Goal: Task Accomplishment & Management: Complete application form

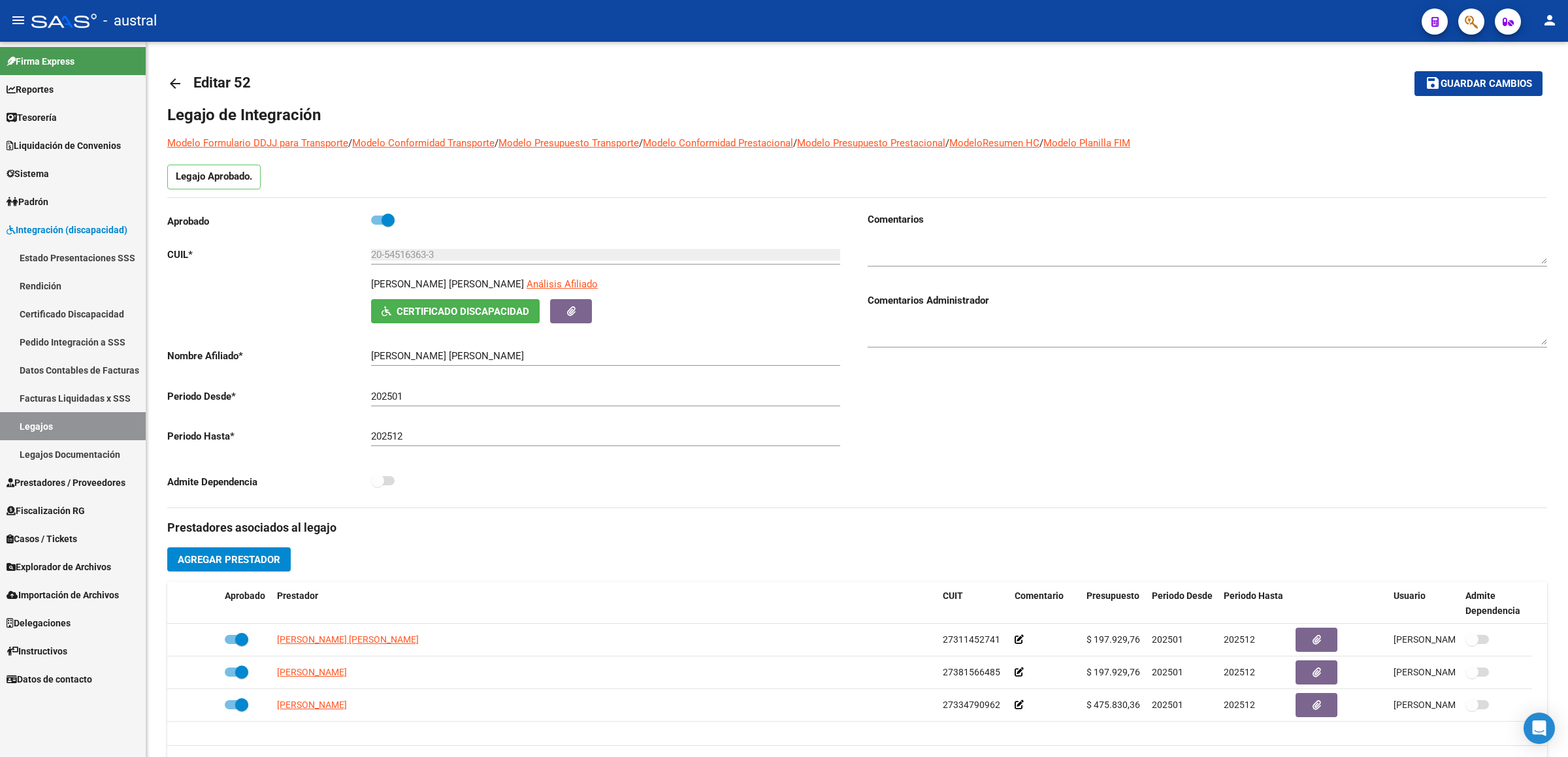
click at [61, 482] on span "Prestadores / Proveedores" at bounding box center [66, 483] width 119 height 14
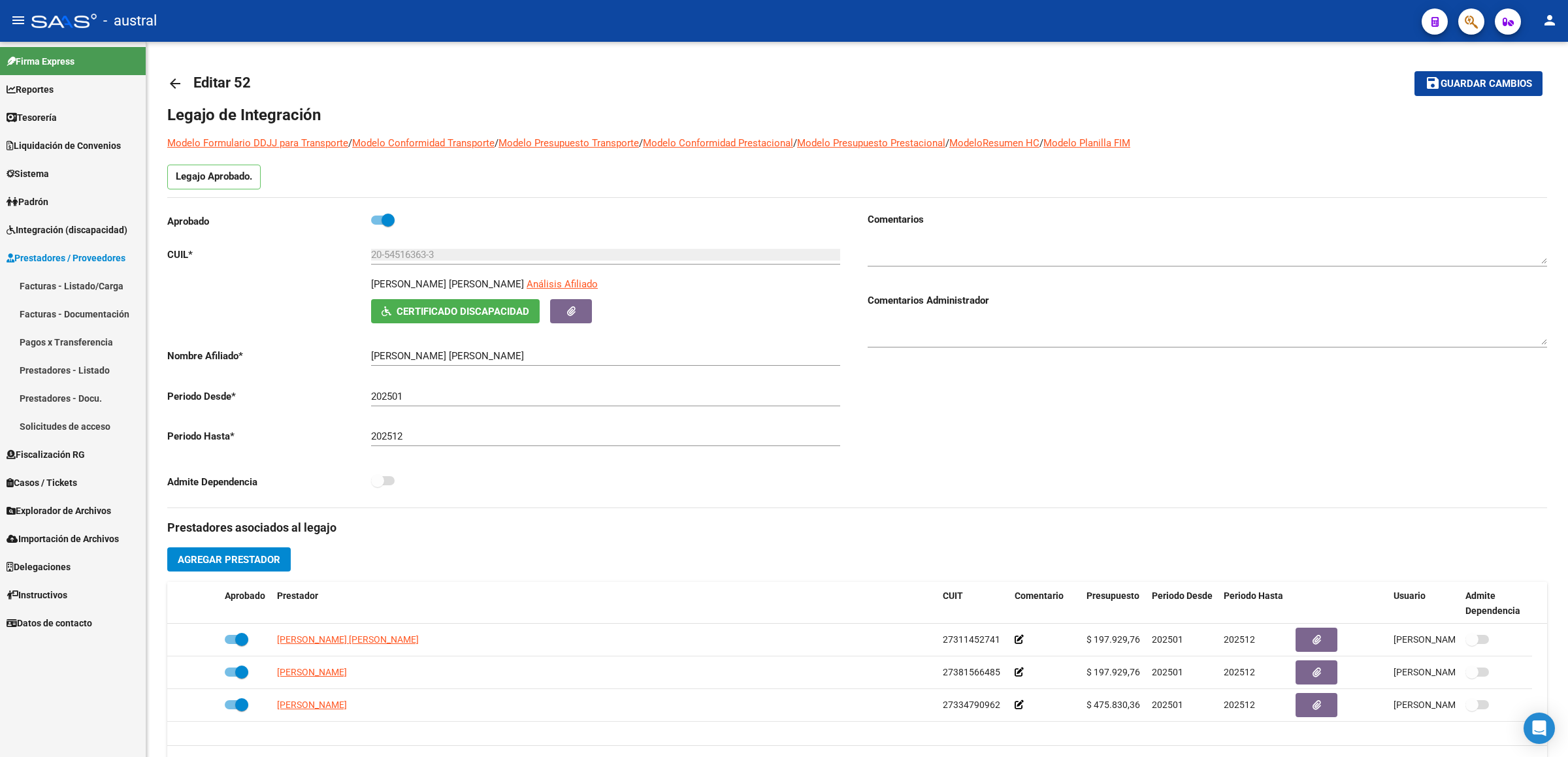
click at [86, 274] on link "Facturas - Listado/Carga" at bounding box center [73, 286] width 146 height 28
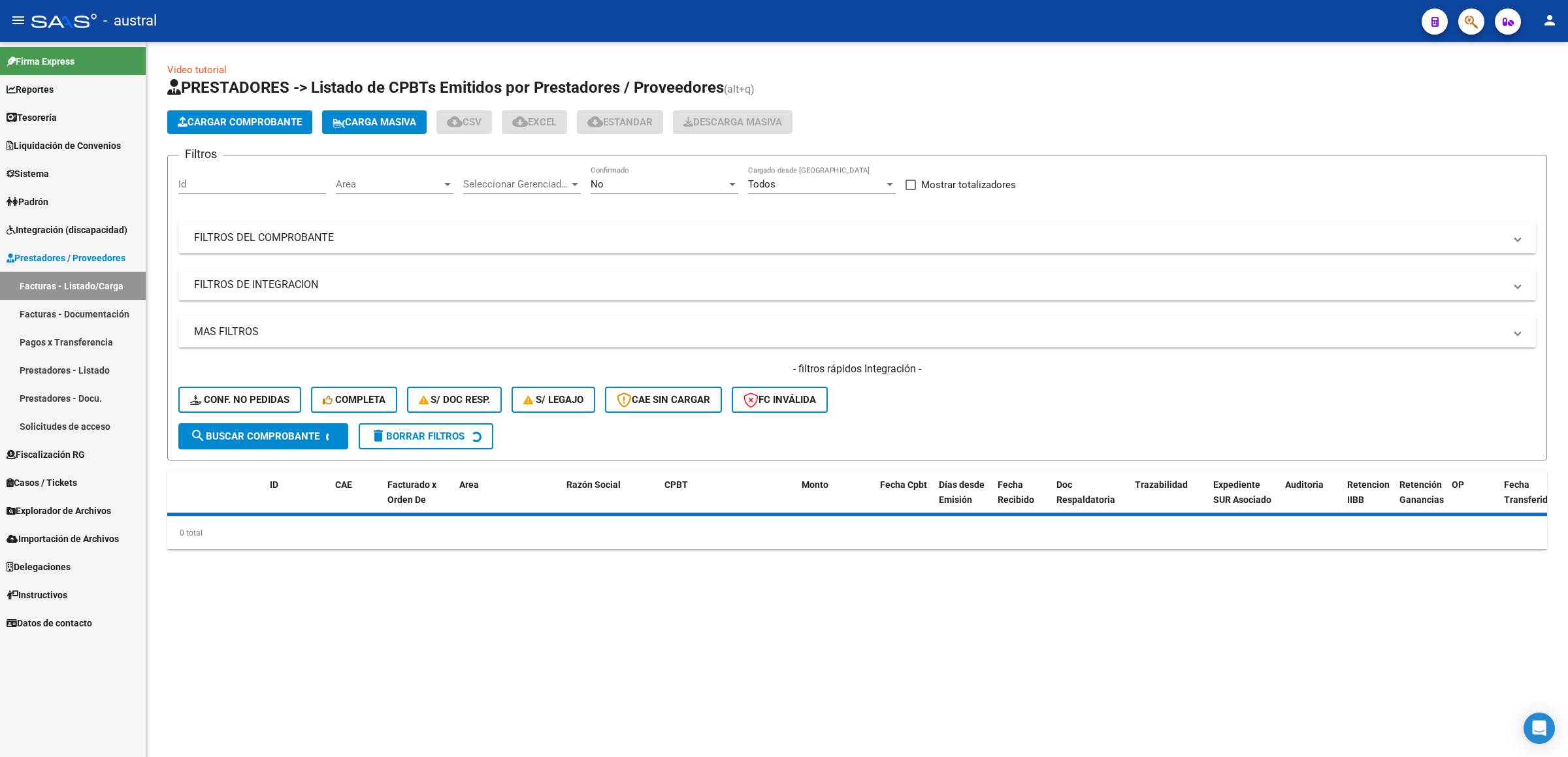
click at [367, 116] on span "Carga Masiva" at bounding box center [374, 122] width 84 height 11
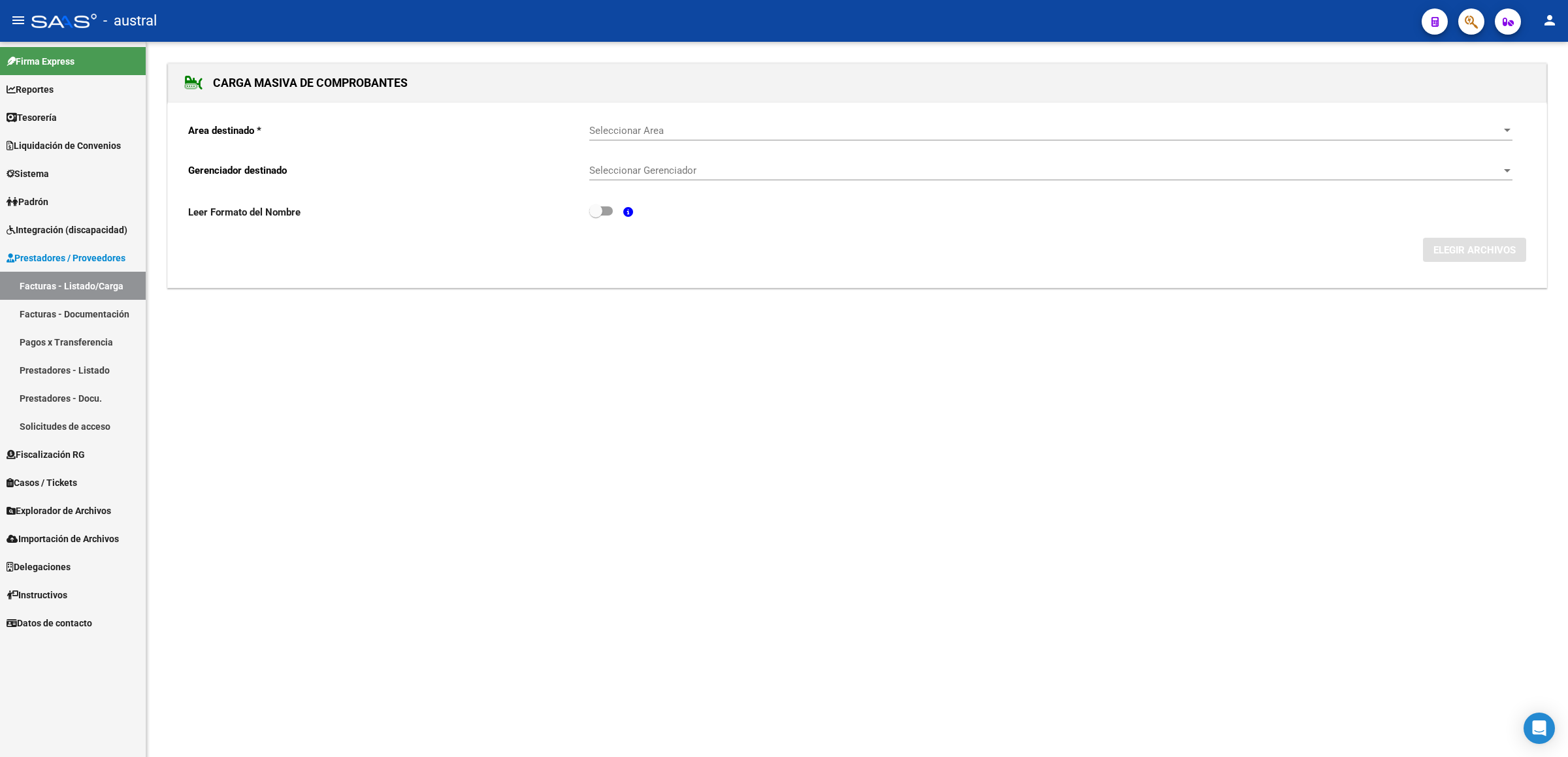
click at [655, 124] on div "Seleccionar Area Seleccionar Area" at bounding box center [1050, 126] width 923 height 28
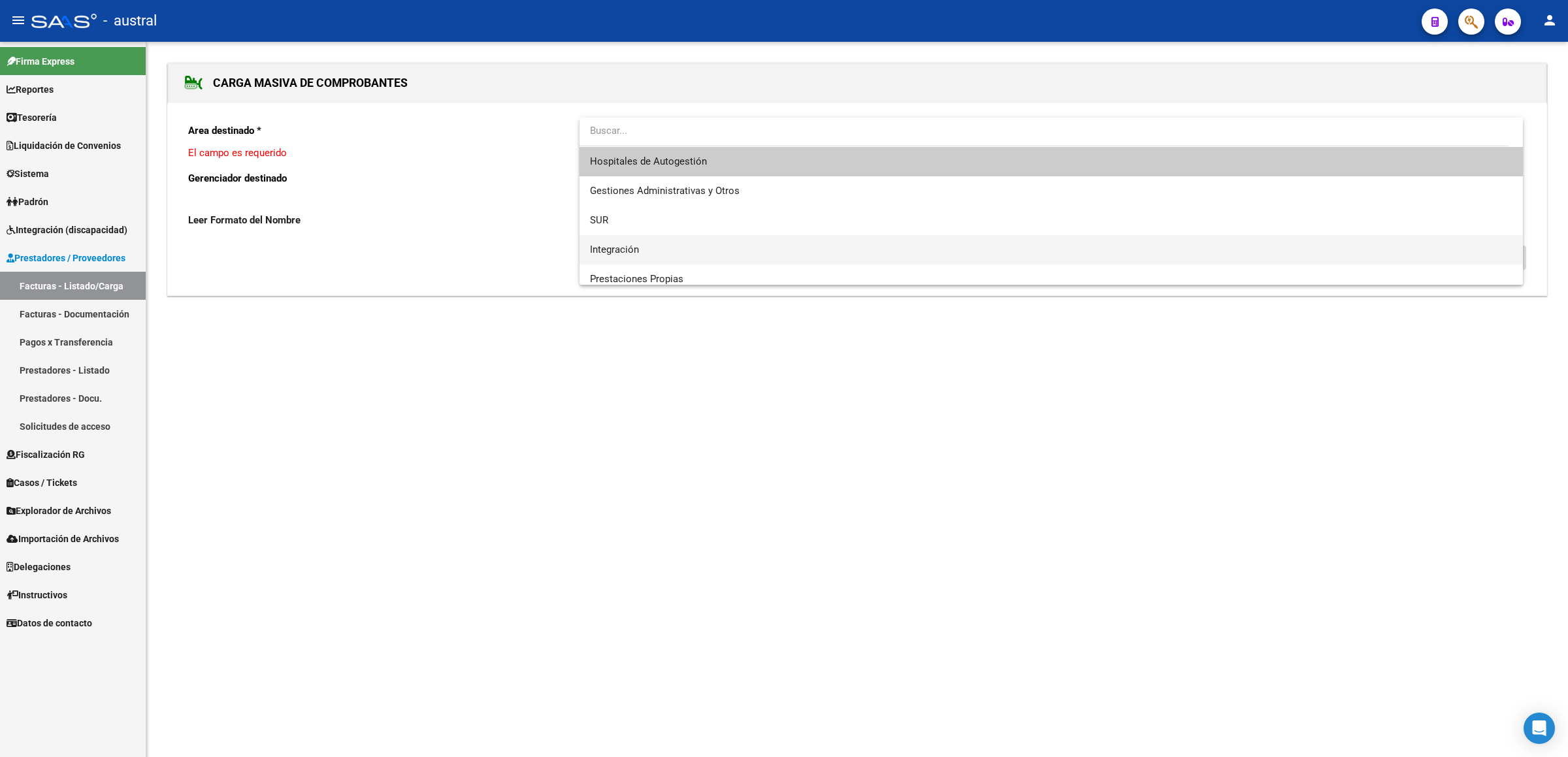
click at [675, 239] on span "Integración" at bounding box center [1051, 249] width 923 height 29
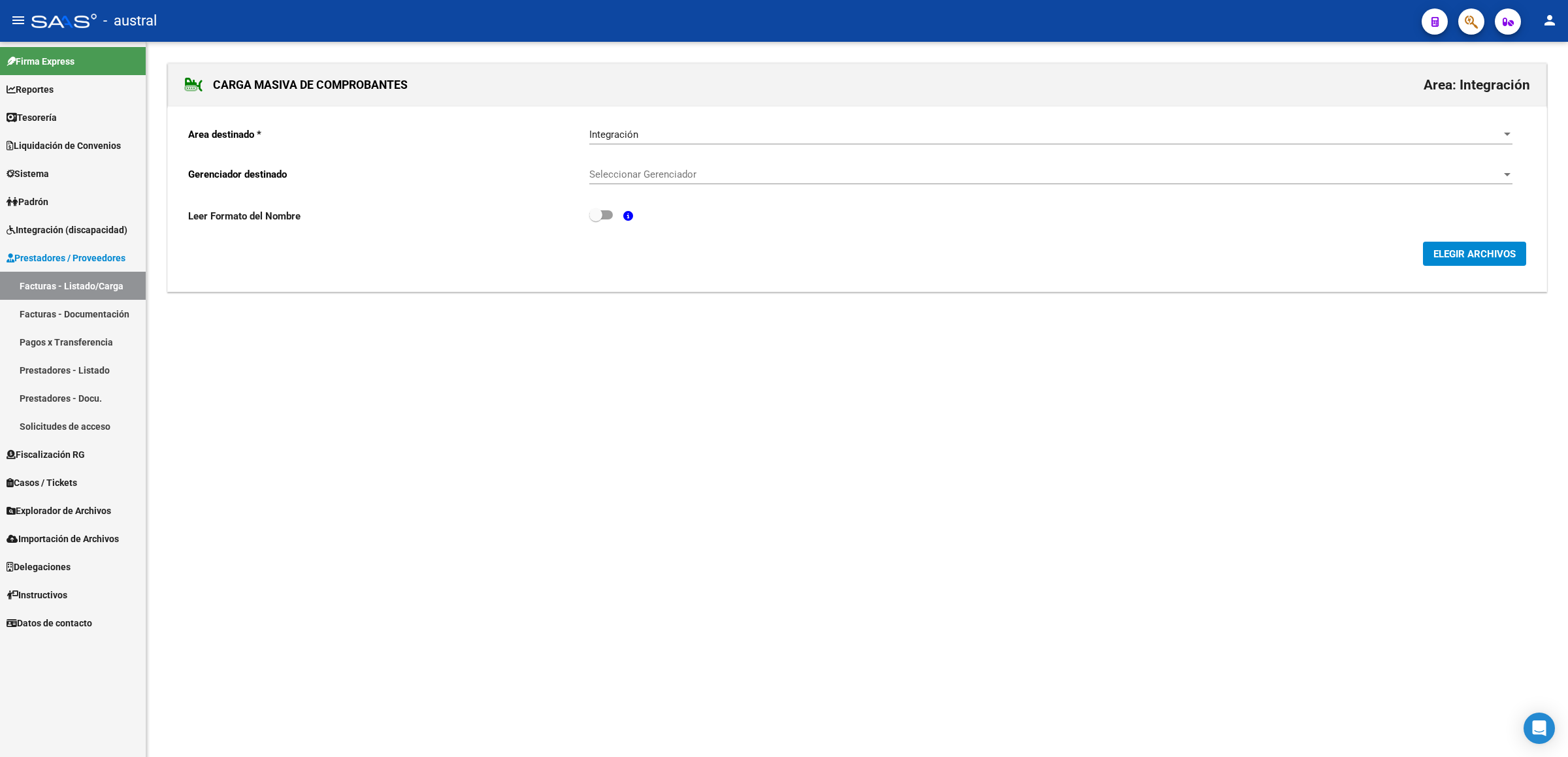
click at [672, 193] on div "Seleccionar Gerenciador Seleccionar Gerenciador" at bounding box center [1050, 176] width 923 height 41
click at [692, 171] on span "Seleccionar Gerenciador" at bounding box center [1045, 174] width 911 height 11
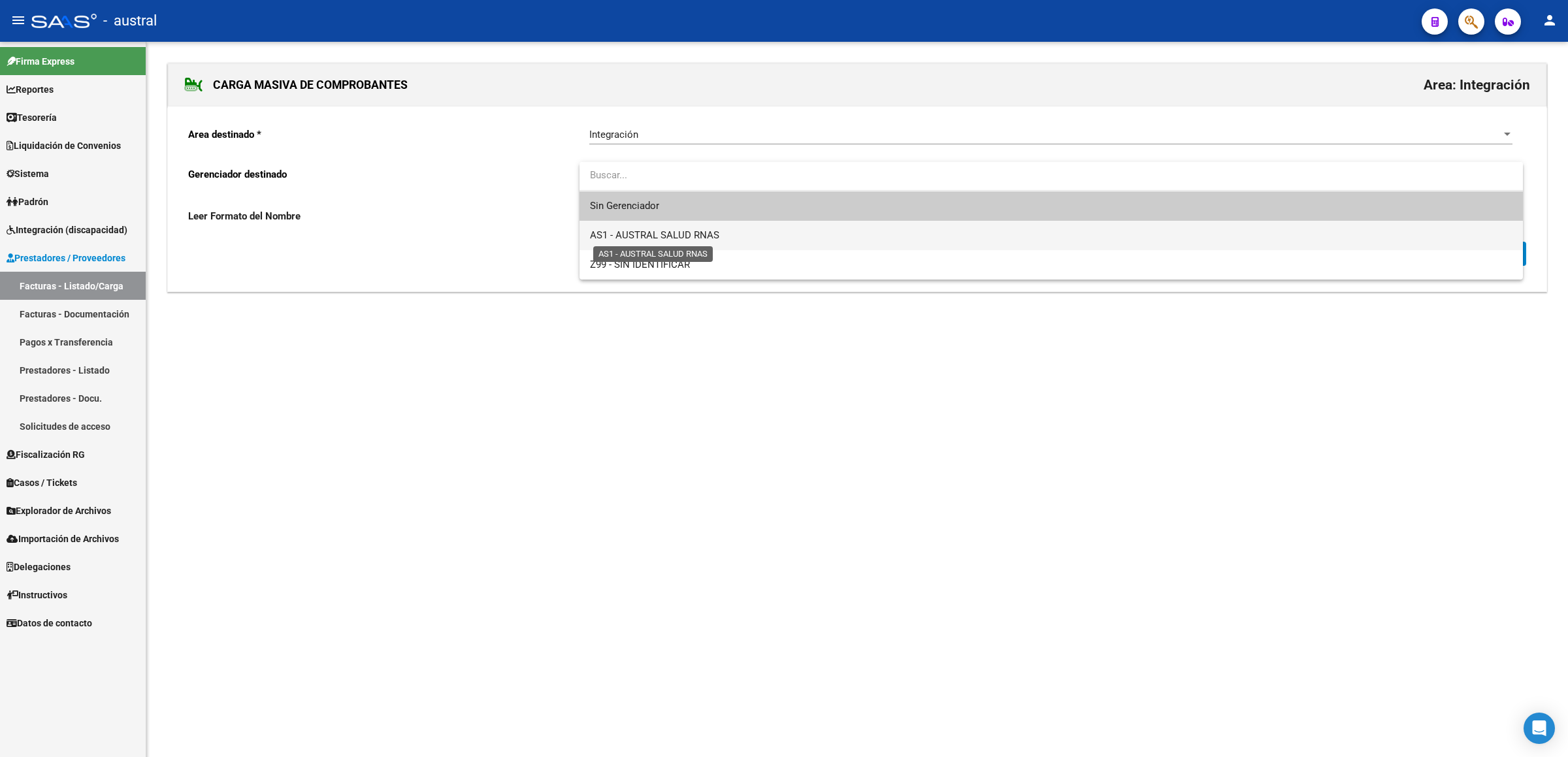
click at [688, 239] on span "AS1 - AUSTRAL SALUD RNAS" at bounding box center [654, 235] width 129 height 11
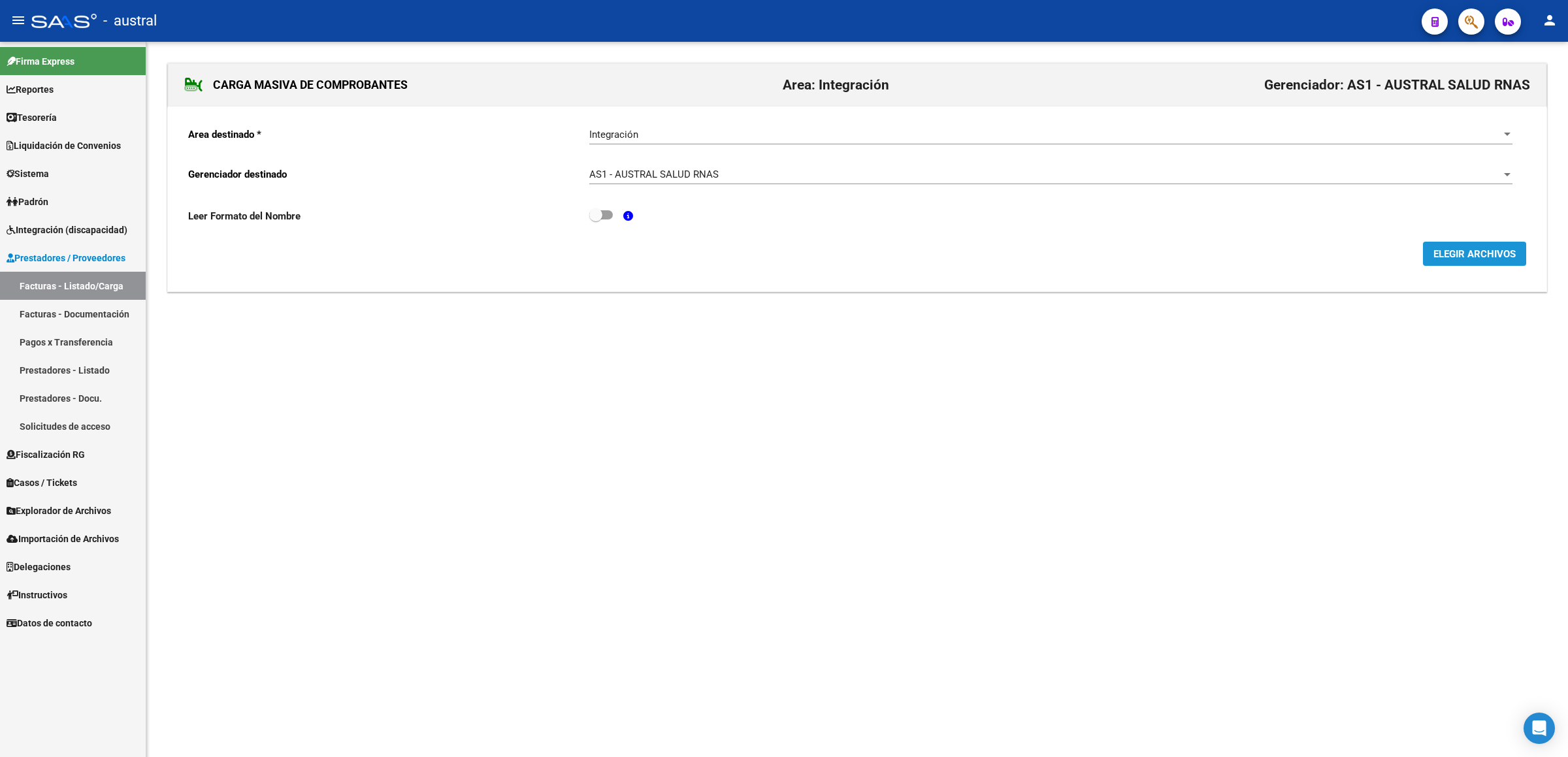
click at [1504, 249] on span "ELEGIR ARCHIVOS" at bounding box center [1474, 254] width 82 height 11
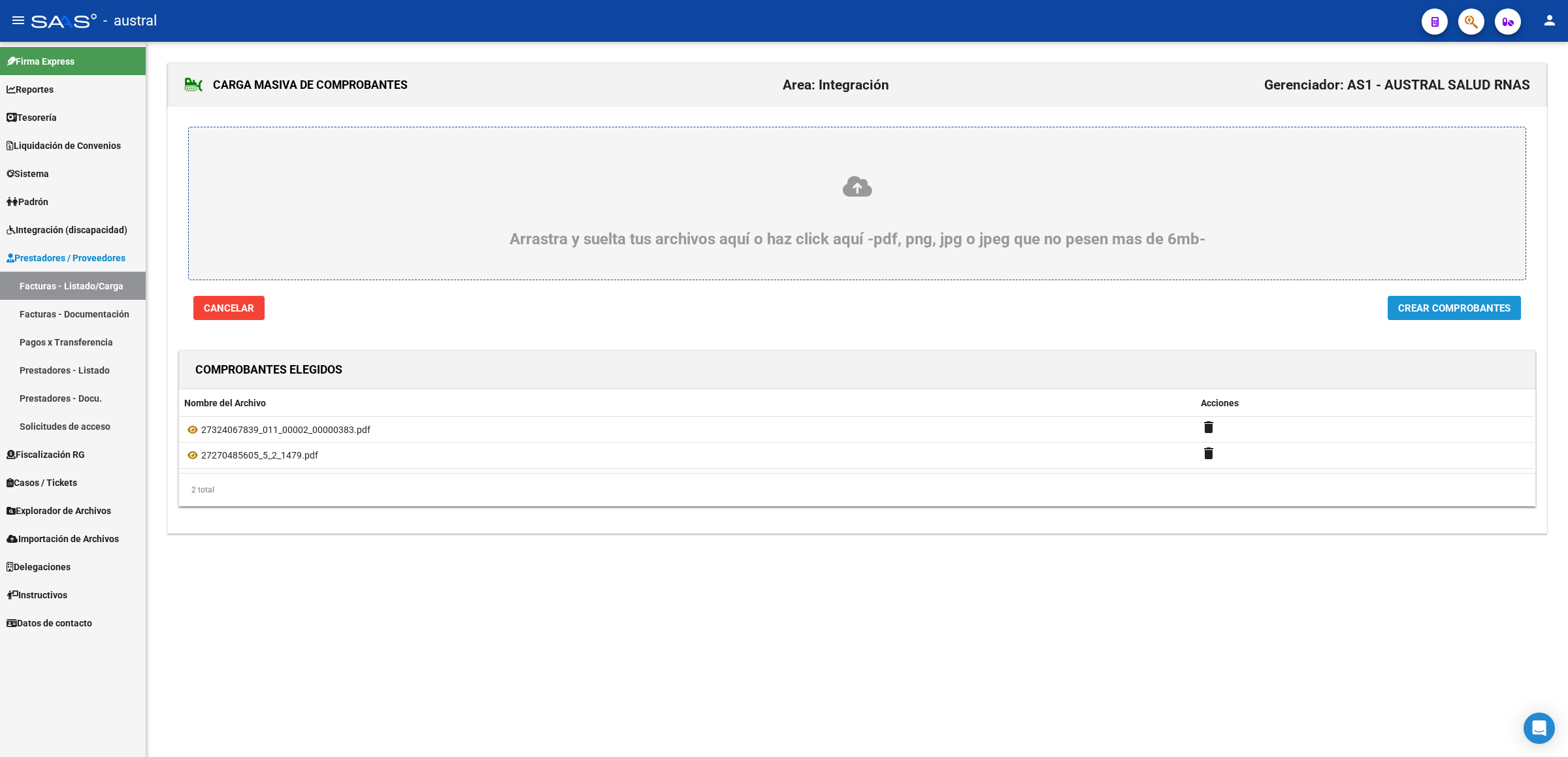
click at [1399, 314] on span "Crear Comprobantes" at bounding box center [1454, 309] width 112 height 11
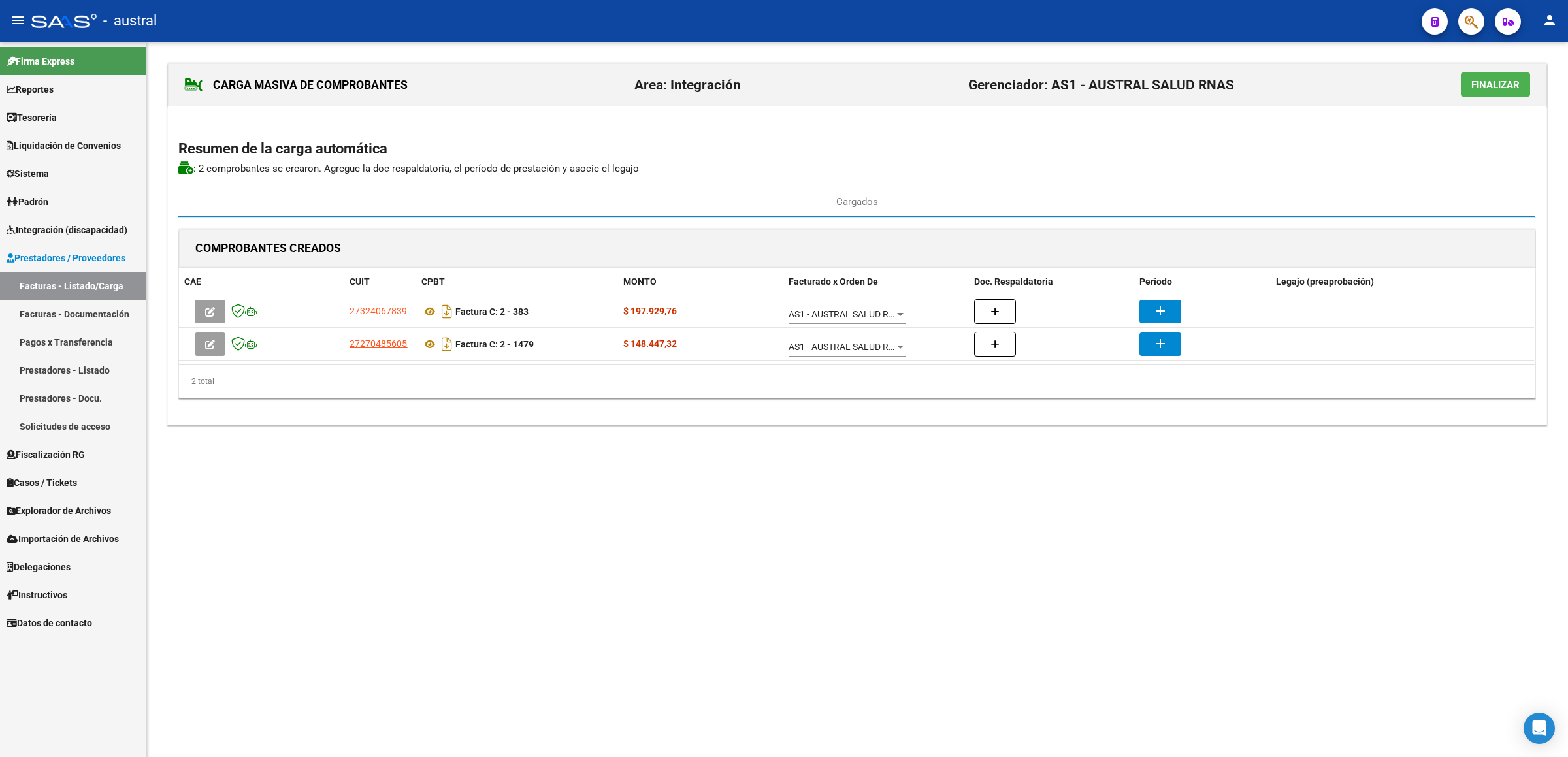
click at [839, 395] on div "2 total" at bounding box center [857, 381] width 1356 height 33
click at [1504, 86] on span "Finalizar" at bounding box center [1495, 85] width 49 height 11
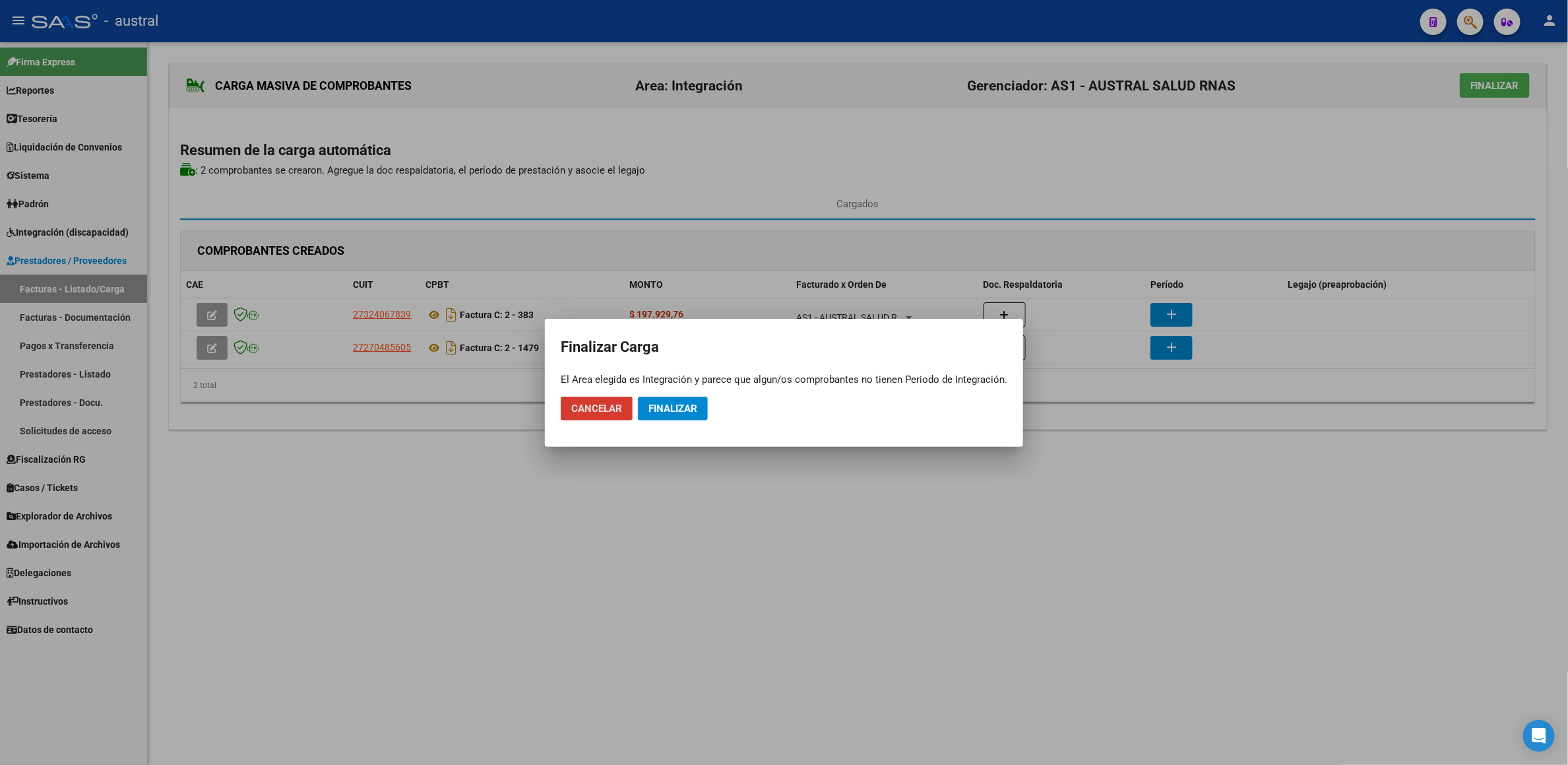
click at [687, 399] on button "Finalizar" at bounding box center [673, 408] width 70 height 24
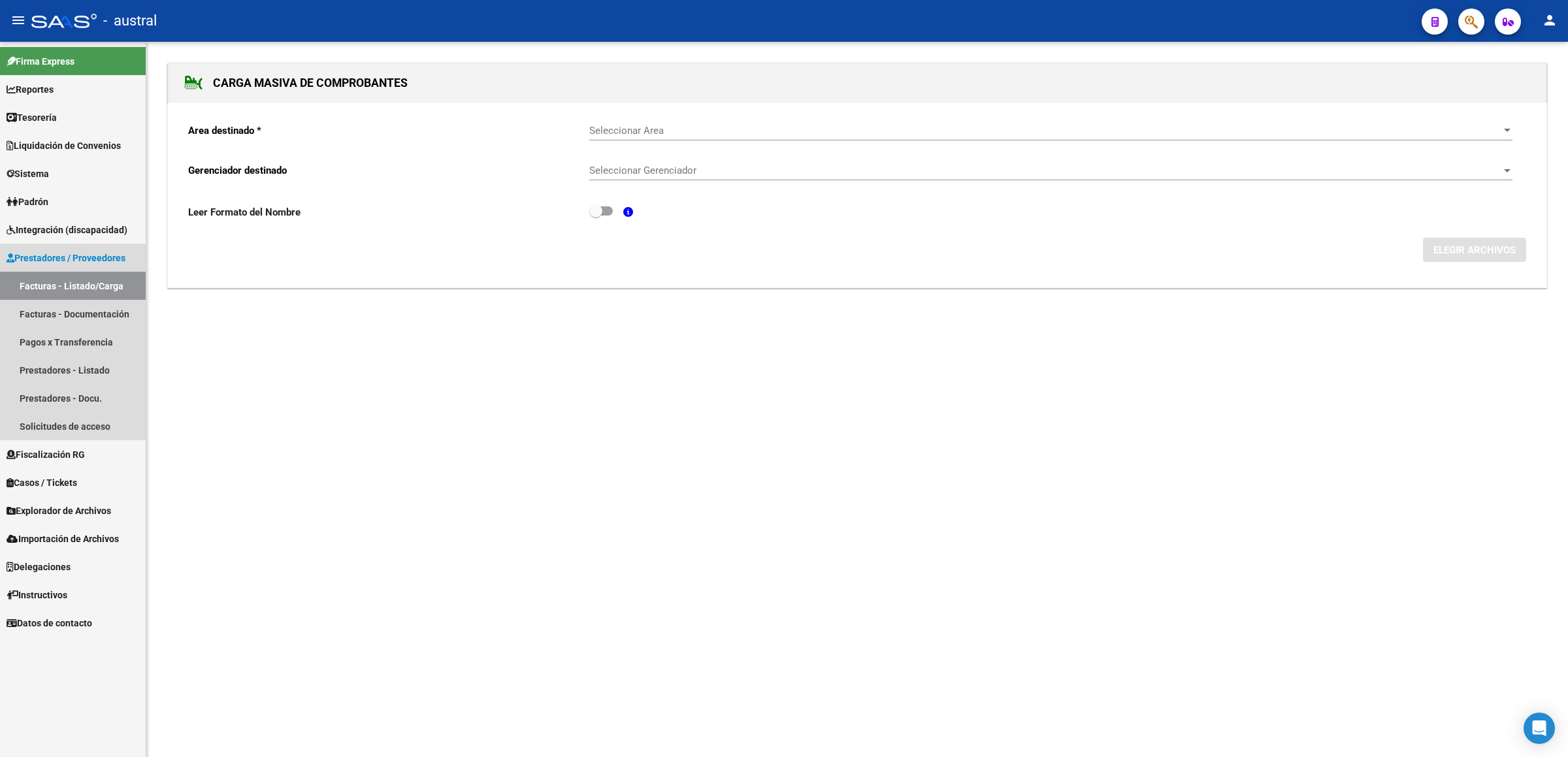
click at [100, 283] on link "Facturas - Listado/Carga" at bounding box center [73, 286] width 146 height 28
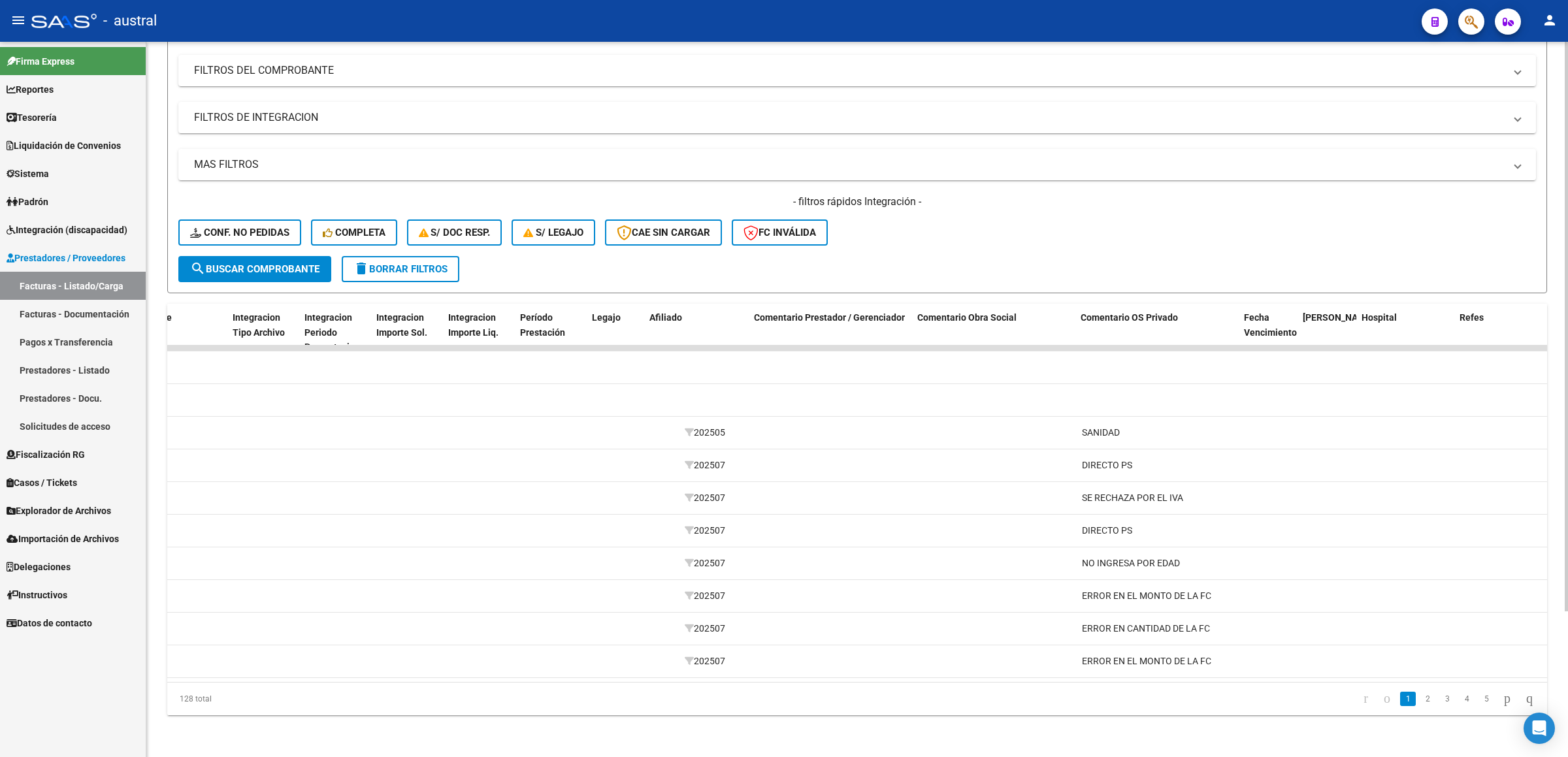
scroll to position [0, 1547]
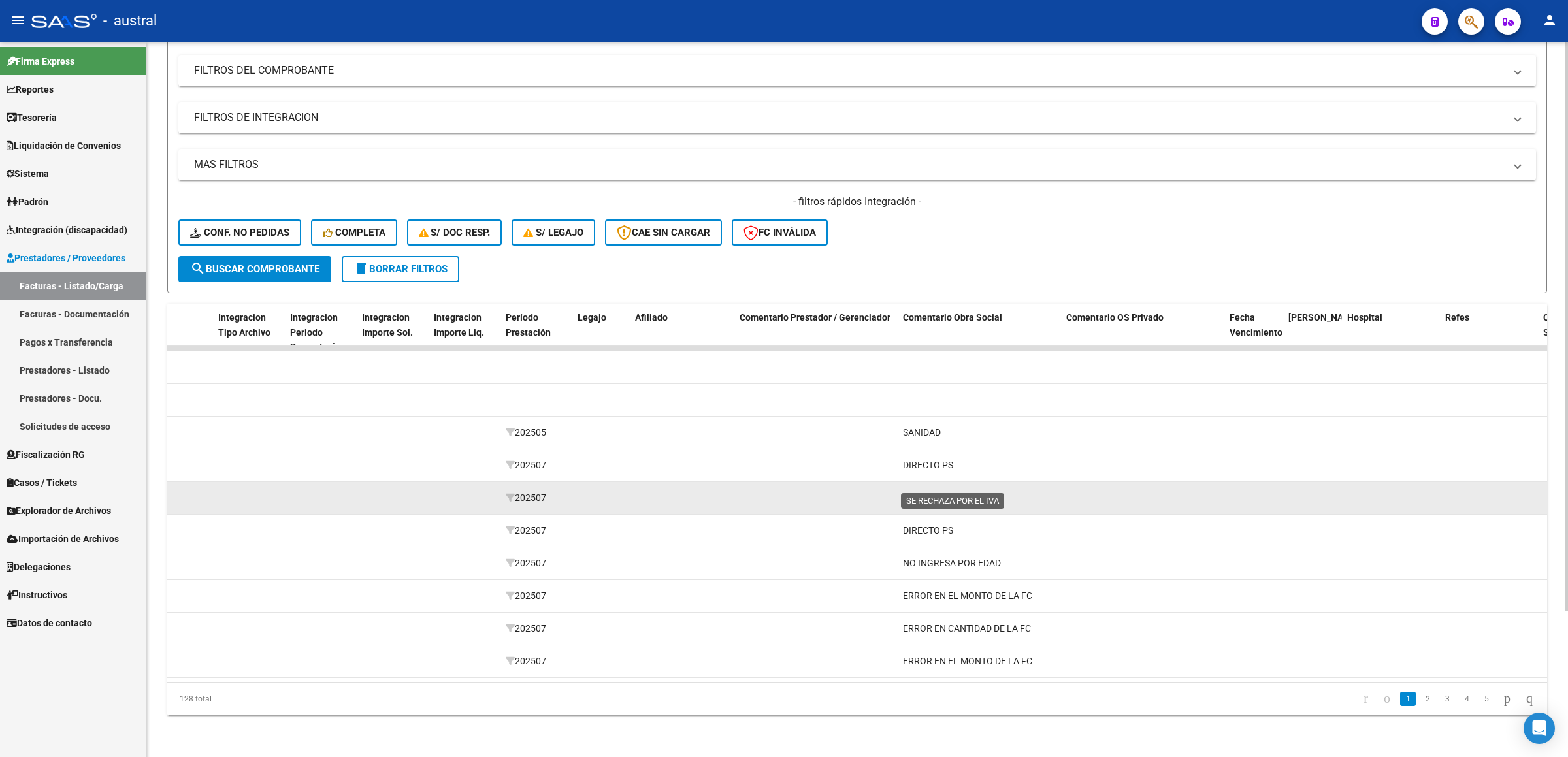
click at [950, 493] on span "SE RECHAZA POR EL IVA" at bounding box center [953, 498] width 101 height 11
click at [995, 491] on datatable-body-cell "SE RECHAZA POR EL IVA" at bounding box center [979, 498] width 164 height 32
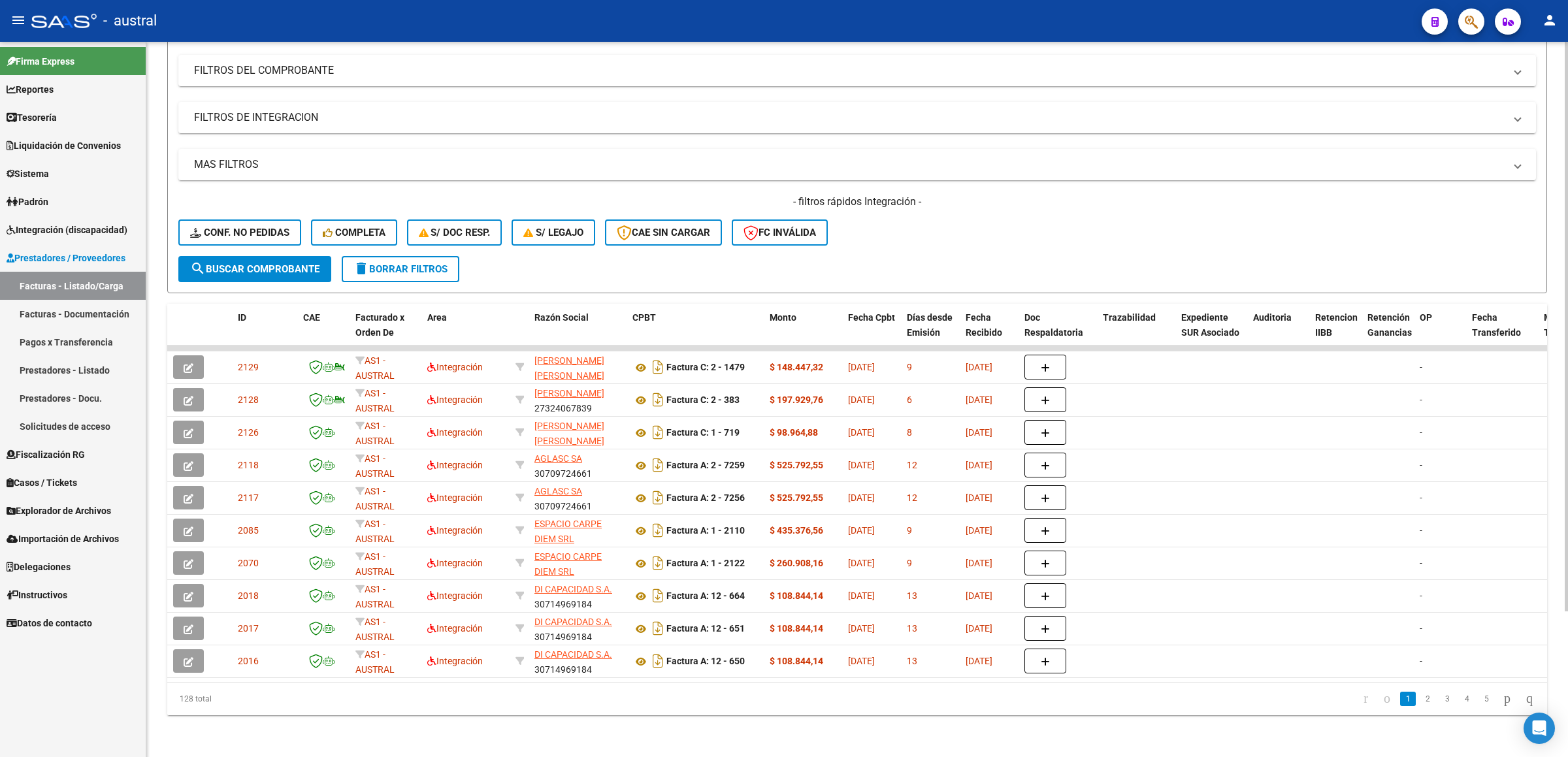
scroll to position [0, 0]
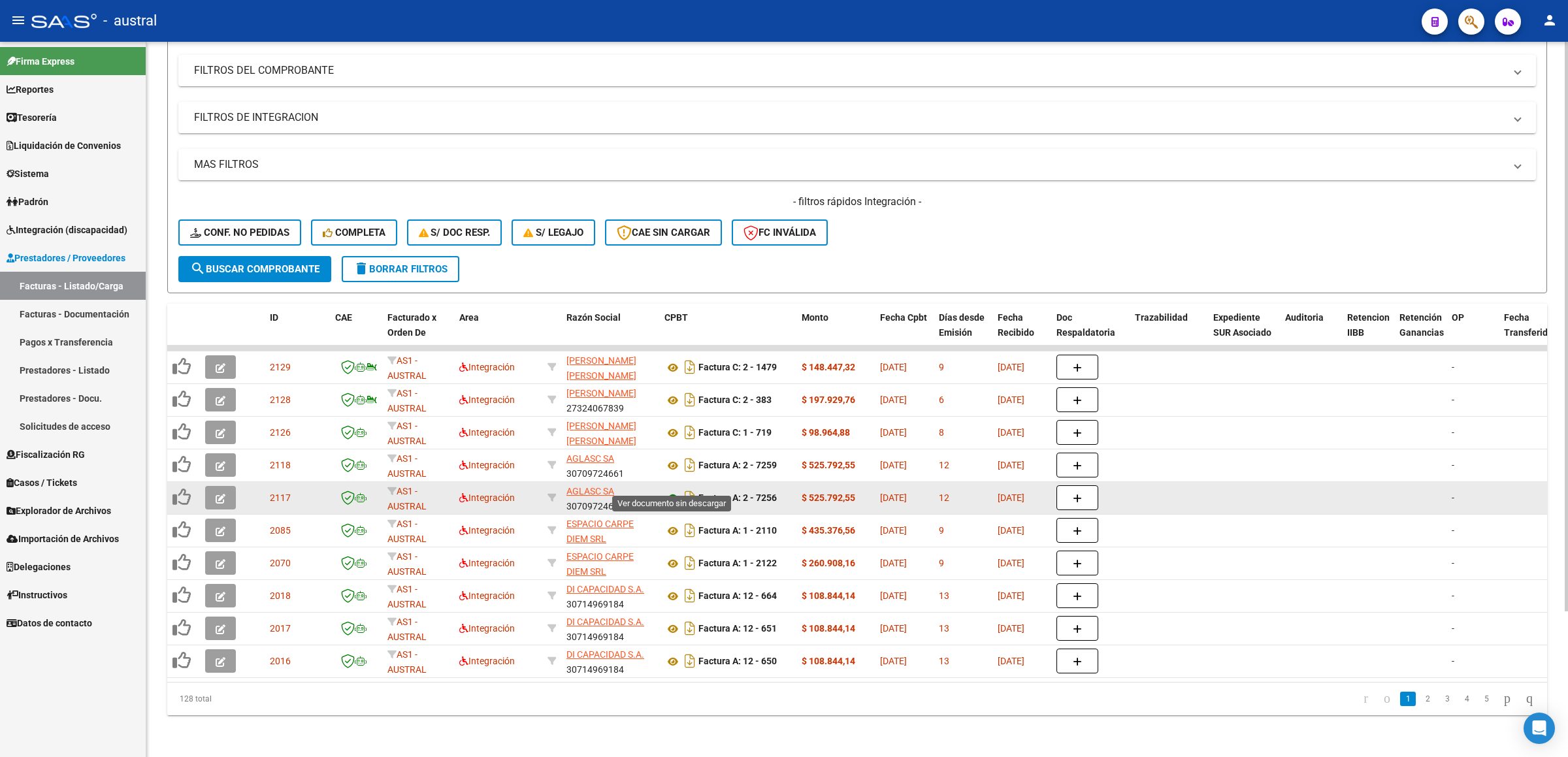
click at [668, 491] on icon at bounding box center [673, 498] width 17 height 16
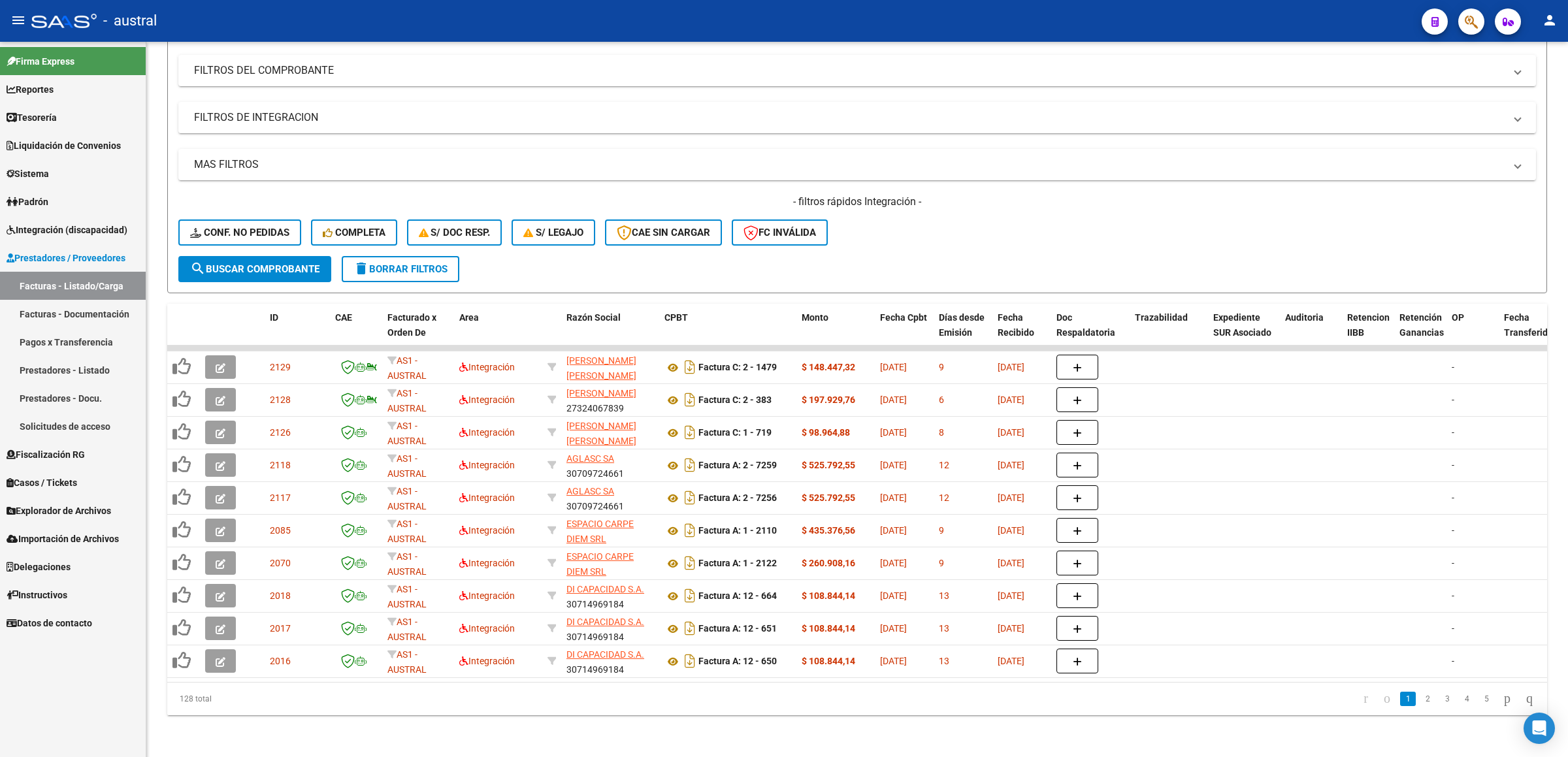
click at [1195, 14] on div "- austral" at bounding box center [721, 21] width 1379 height 29
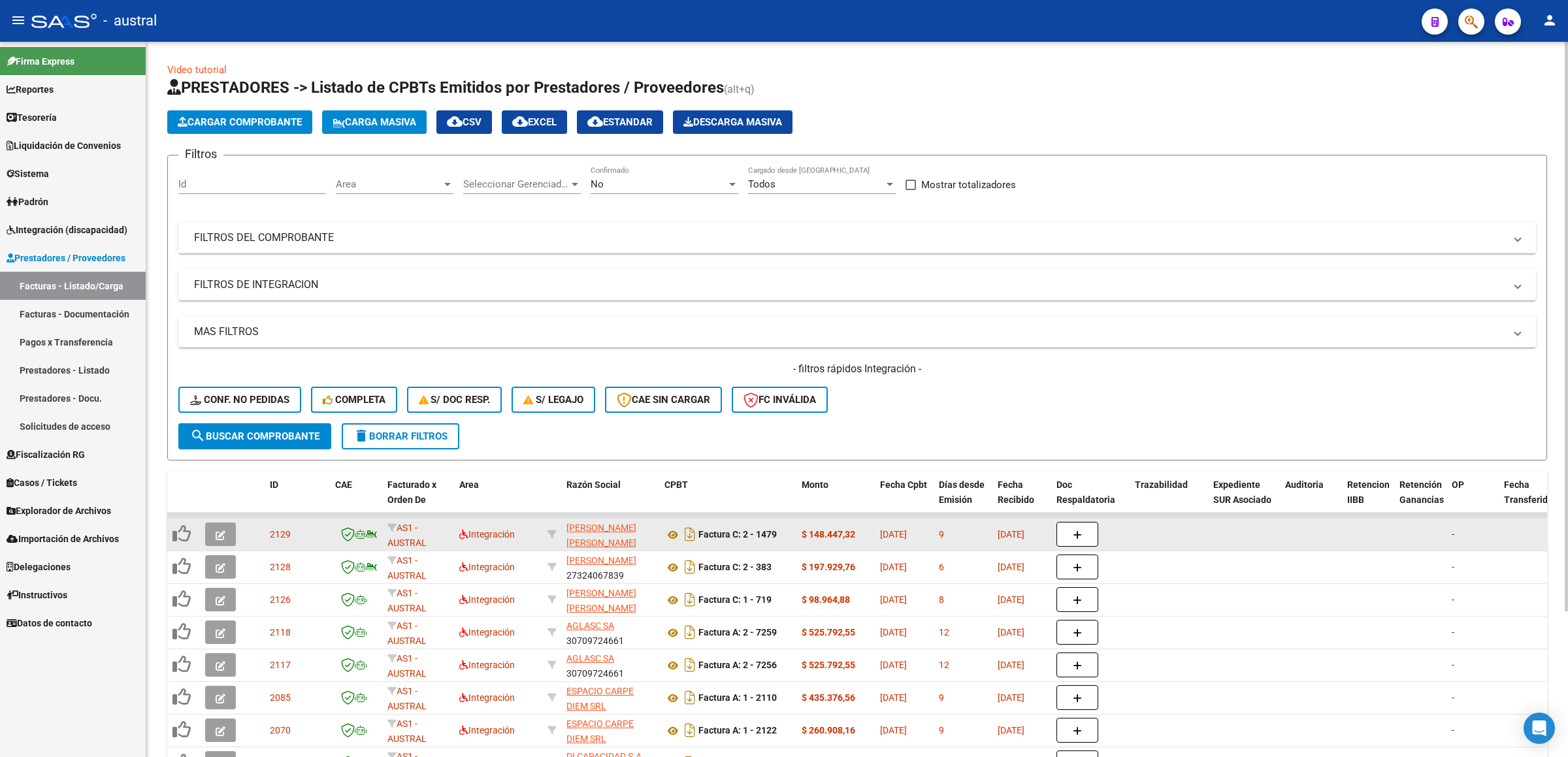
click at [221, 536] on icon "button" at bounding box center [221, 536] width 10 height 10
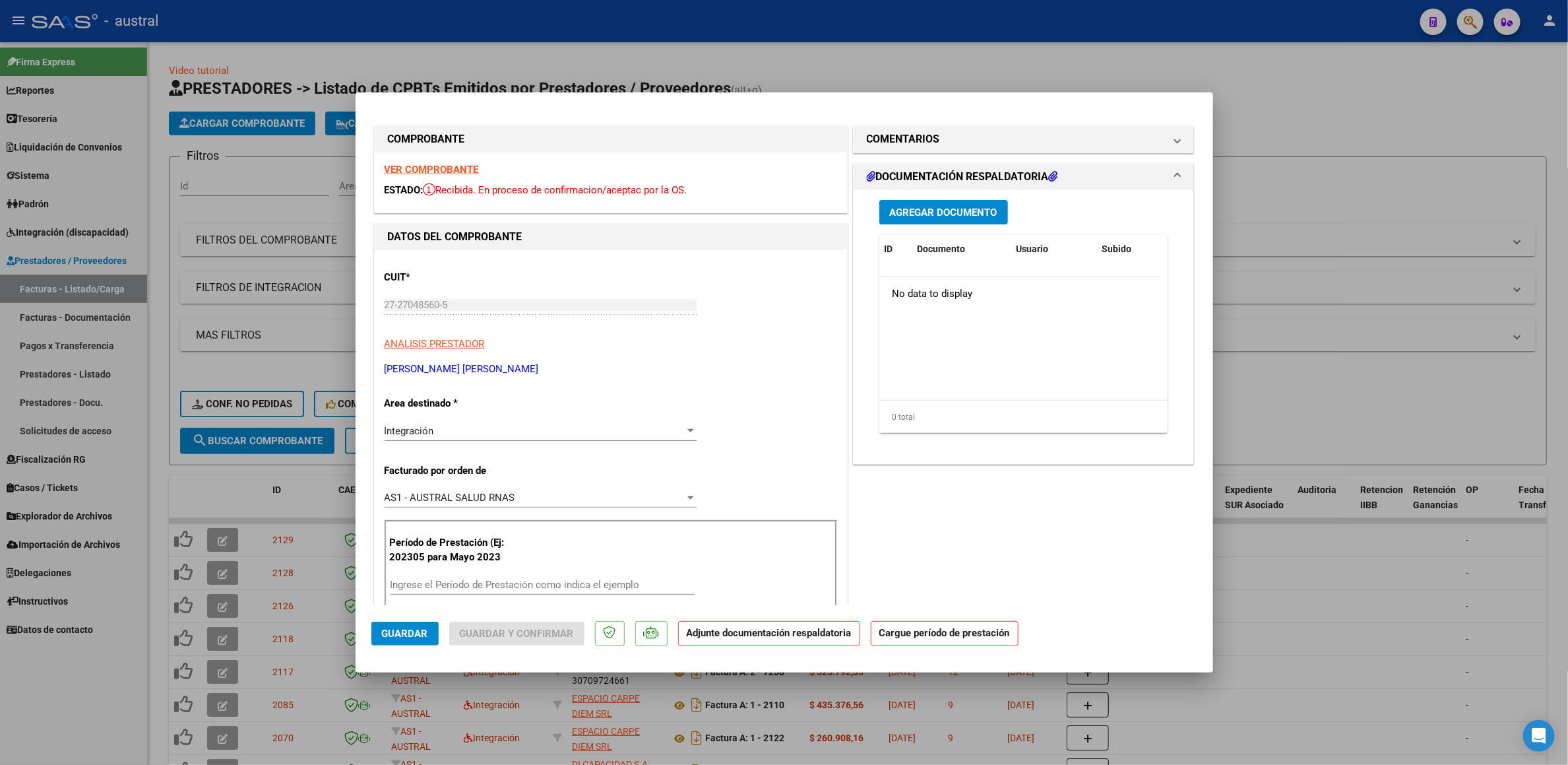
click at [461, 173] on strong "VER COMPROBANTE" at bounding box center [431, 170] width 94 height 12
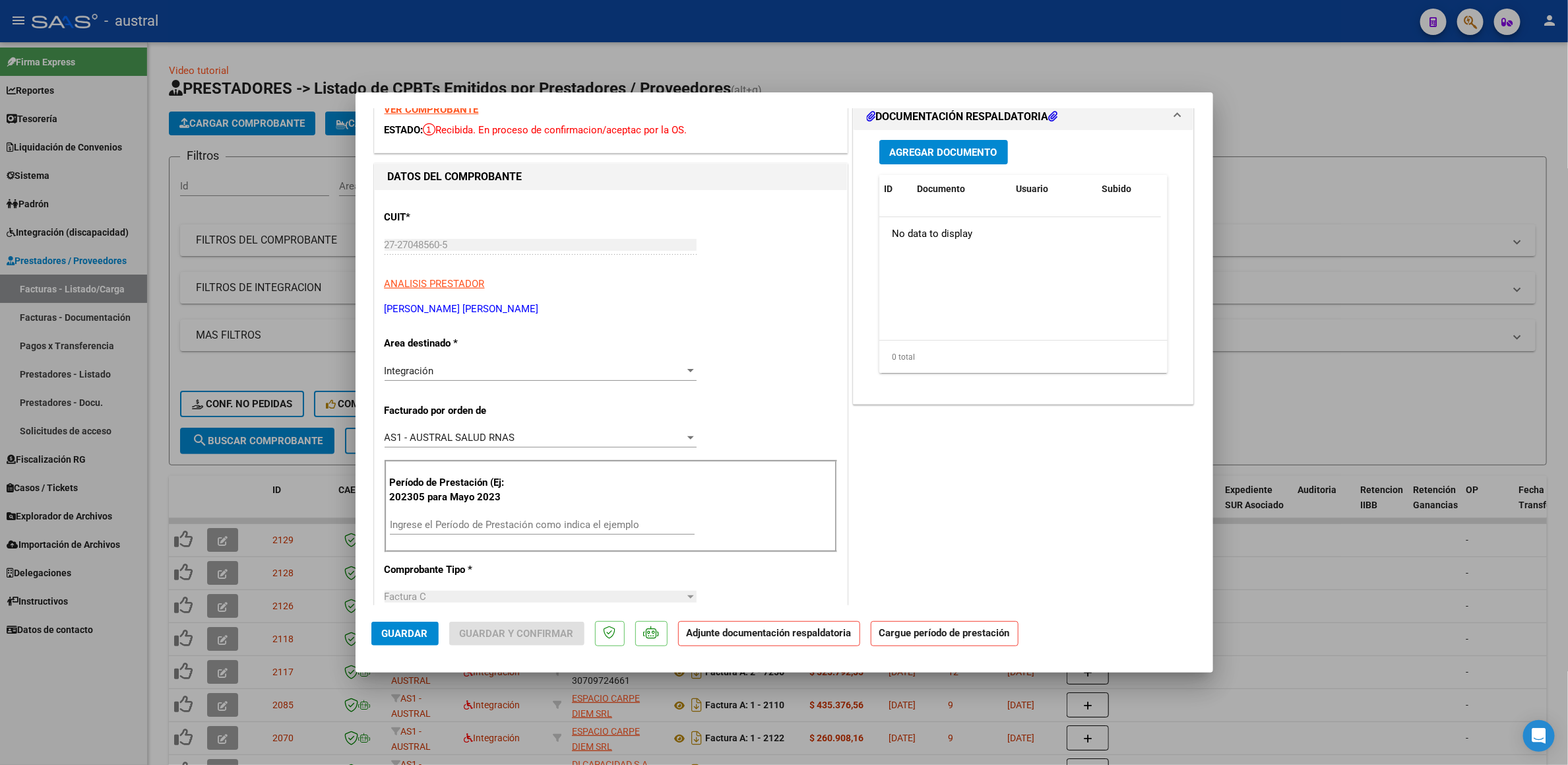
scroll to position [99, 0]
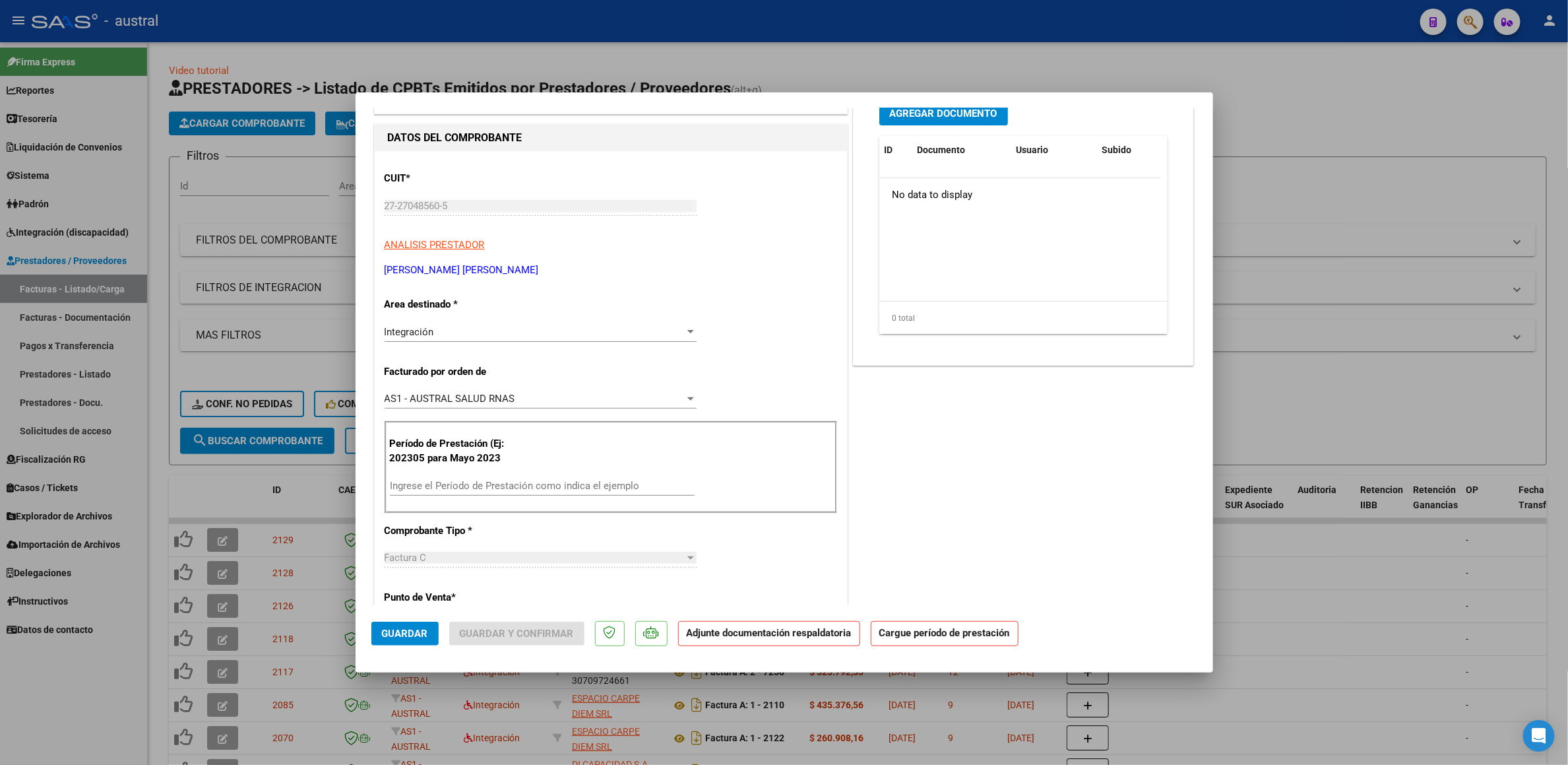
click at [557, 496] on div "Ingrese el Período de Prestación como indica el ejemplo" at bounding box center [542, 486] width 305 height 19
click at [574, 488] on input "Ingrese el Período de Prestación como indica el ejemplo" at bounding box center [542, 486] width 305 height 12
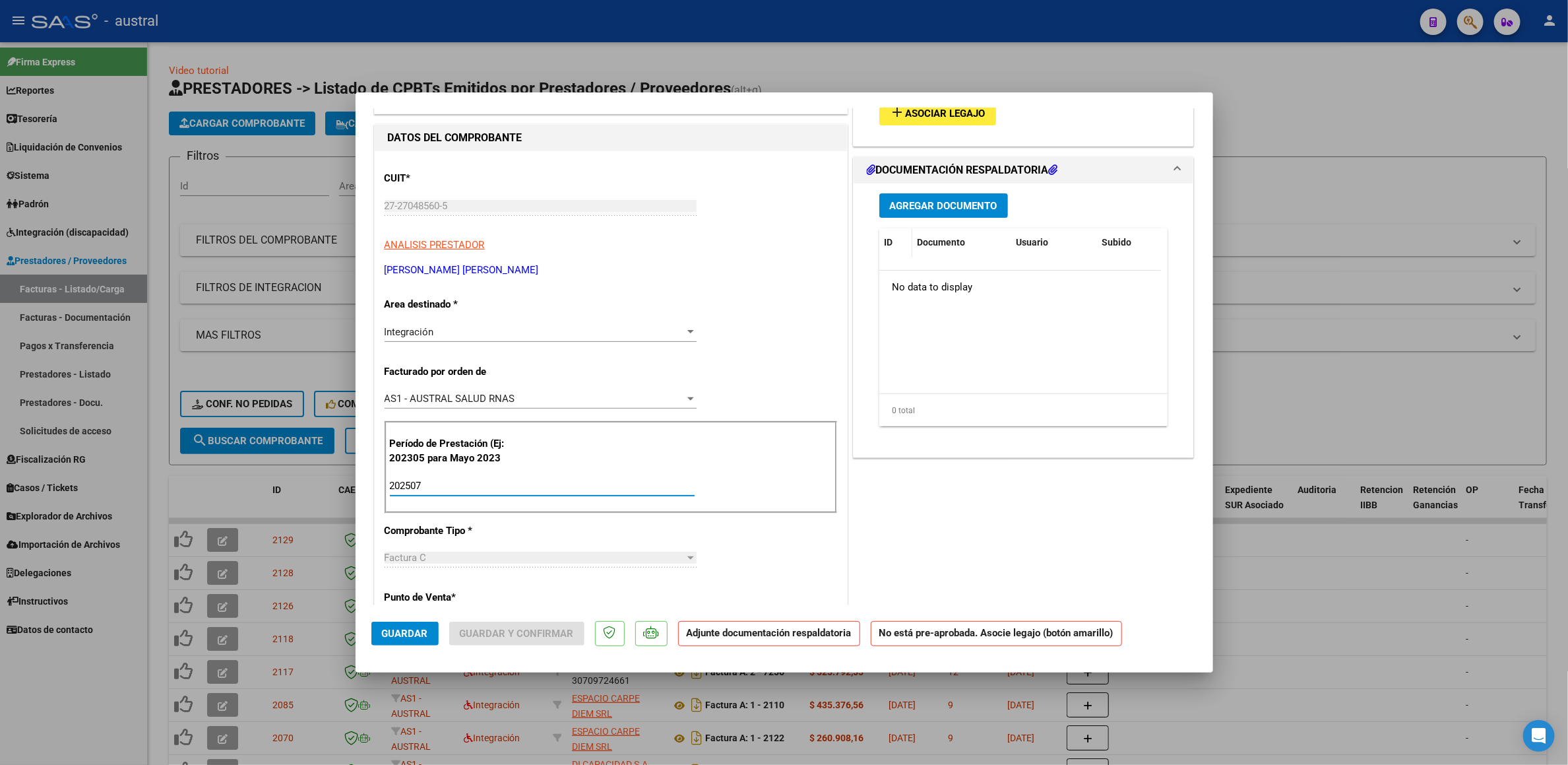
scroll to position [0, 0]
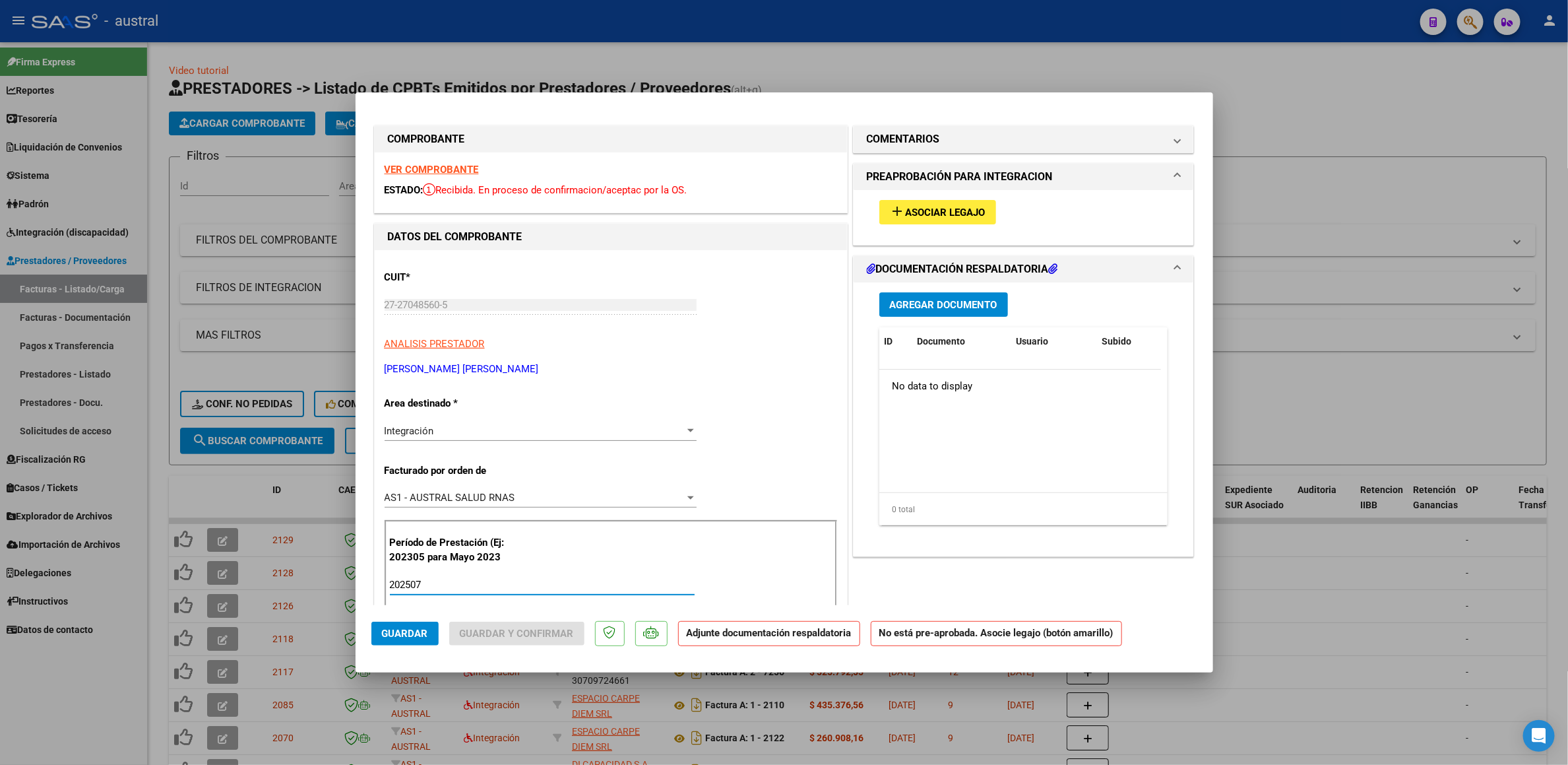
type input "202507"
click at [944, 214] on span "Asociar Legajo" at bounding box center [946, 212] width 80 height 12
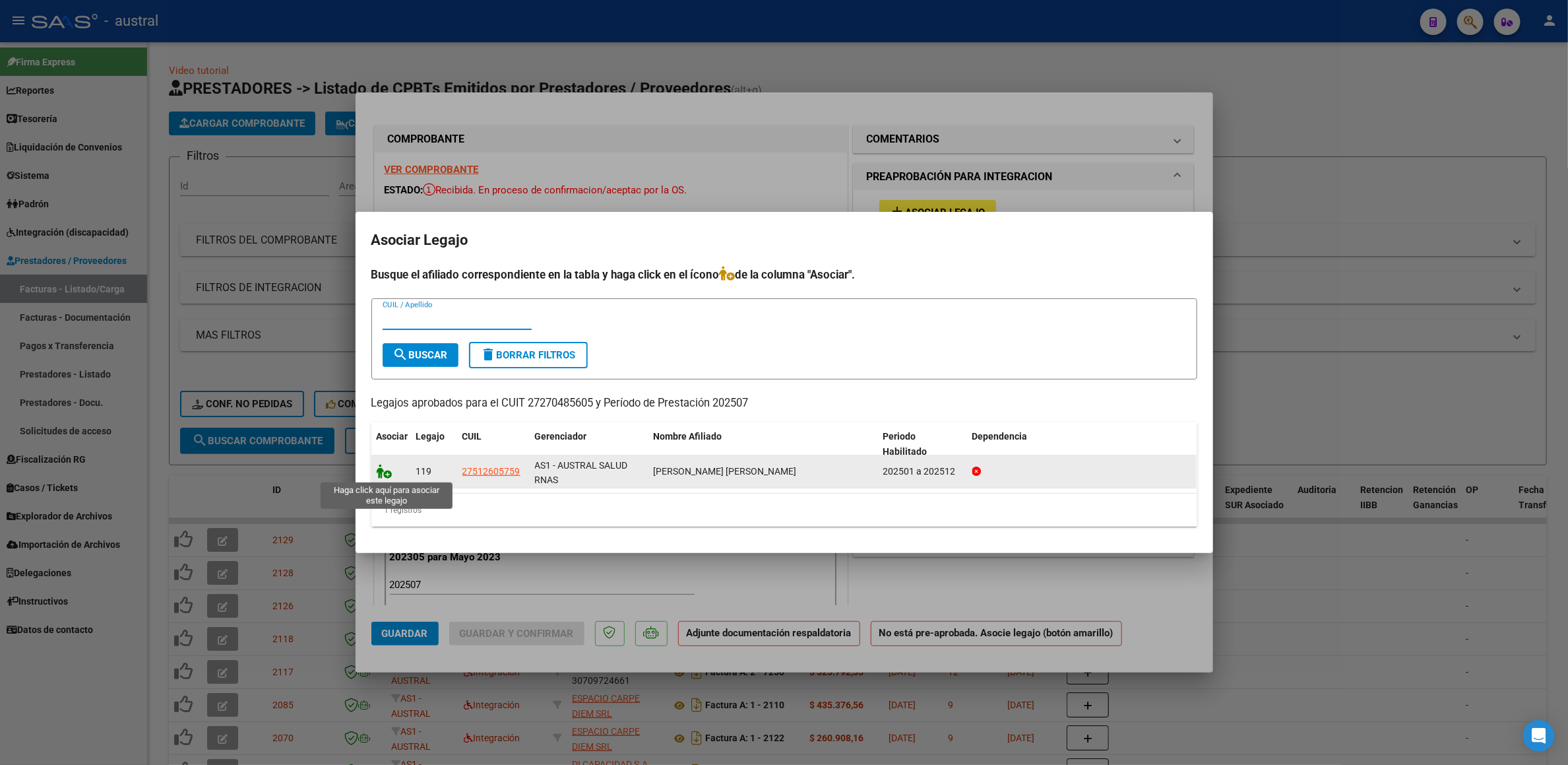
click at [383, 476] on icon at bounding box center [384, 471] width 16 height 14
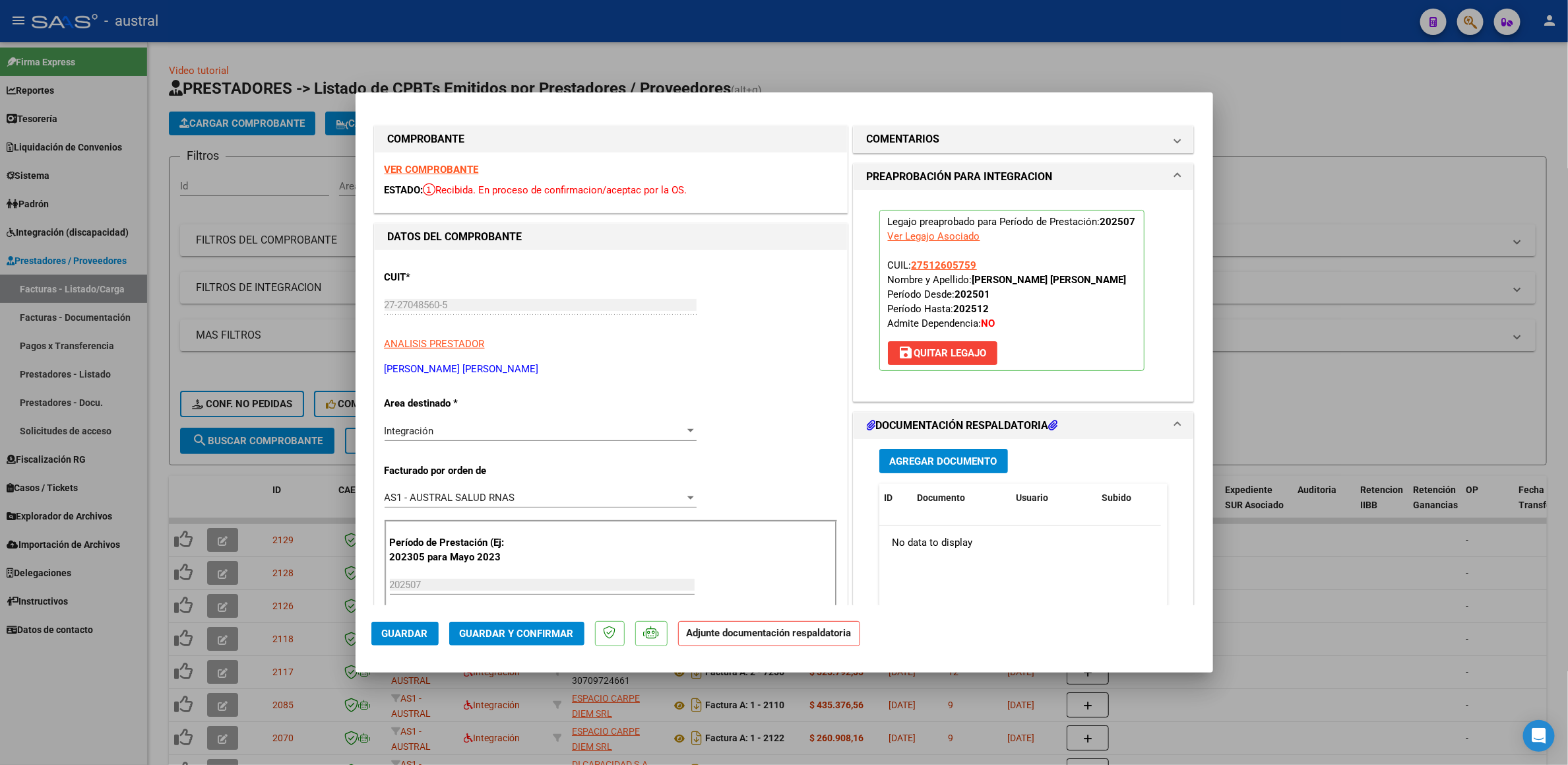
click at [529, 631] on span "Guardar y Confirmar" at bounding box center [517, 634] width 114 height 12
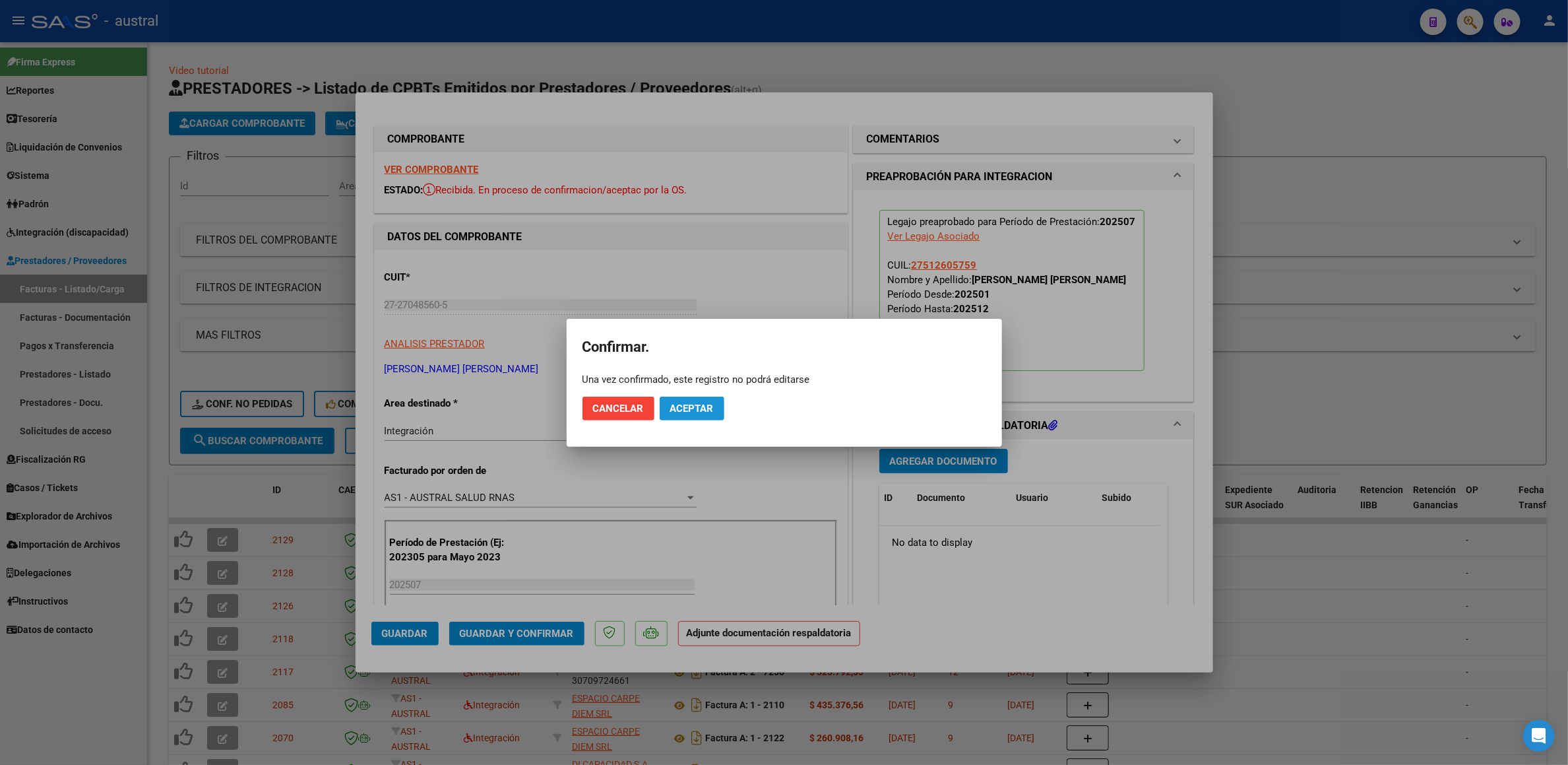
click at [684, 408] on span "Aceptar" at bounding box center [692, 408] width 43 height 12
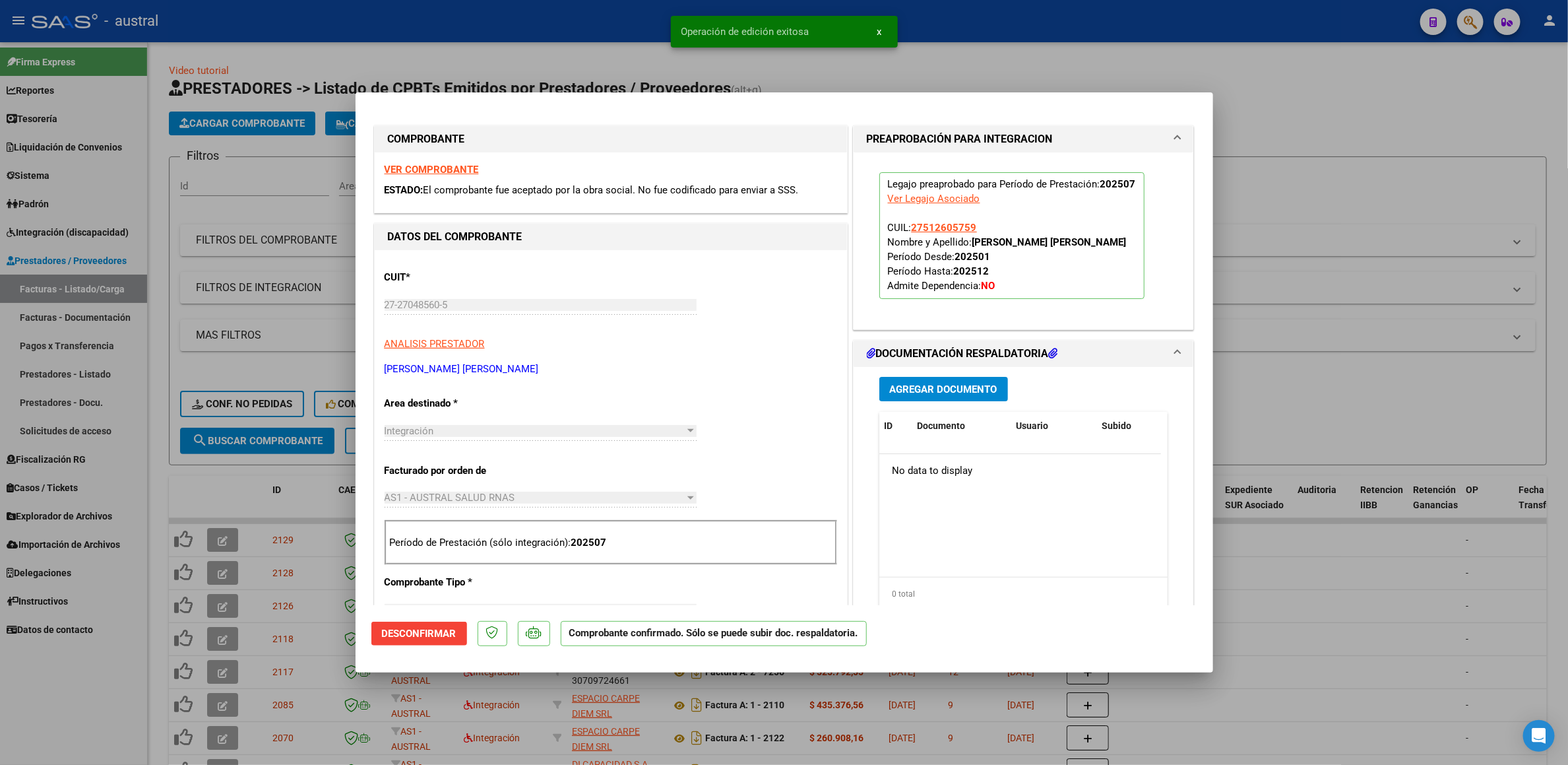
click at [182, 485] on div at bounding box center [784, 382] width 1568 height 765
type input "$ 0,00"
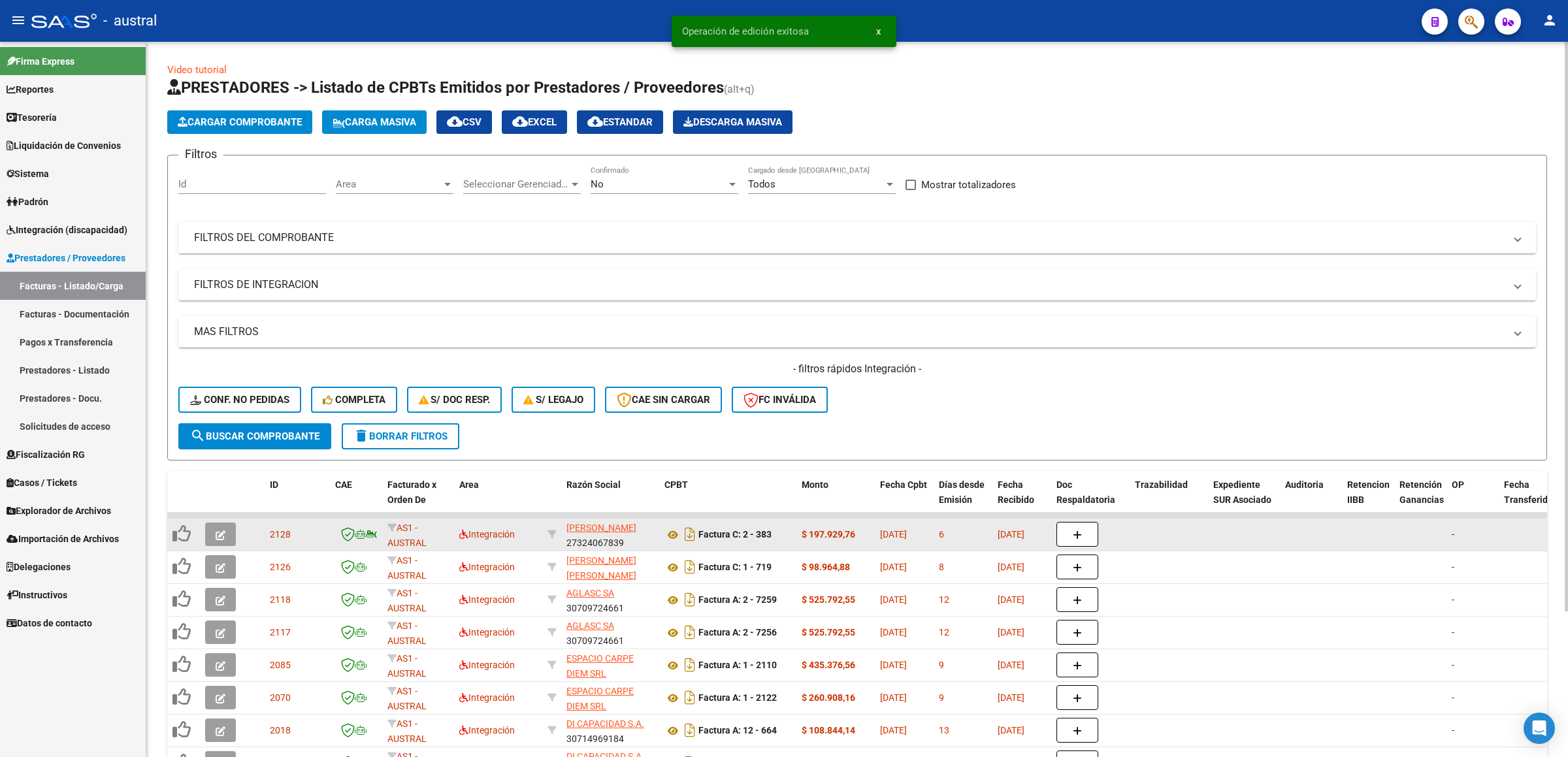
click at [233, 535] on button "button" at bounding box center [220, 534] width 31 height 24
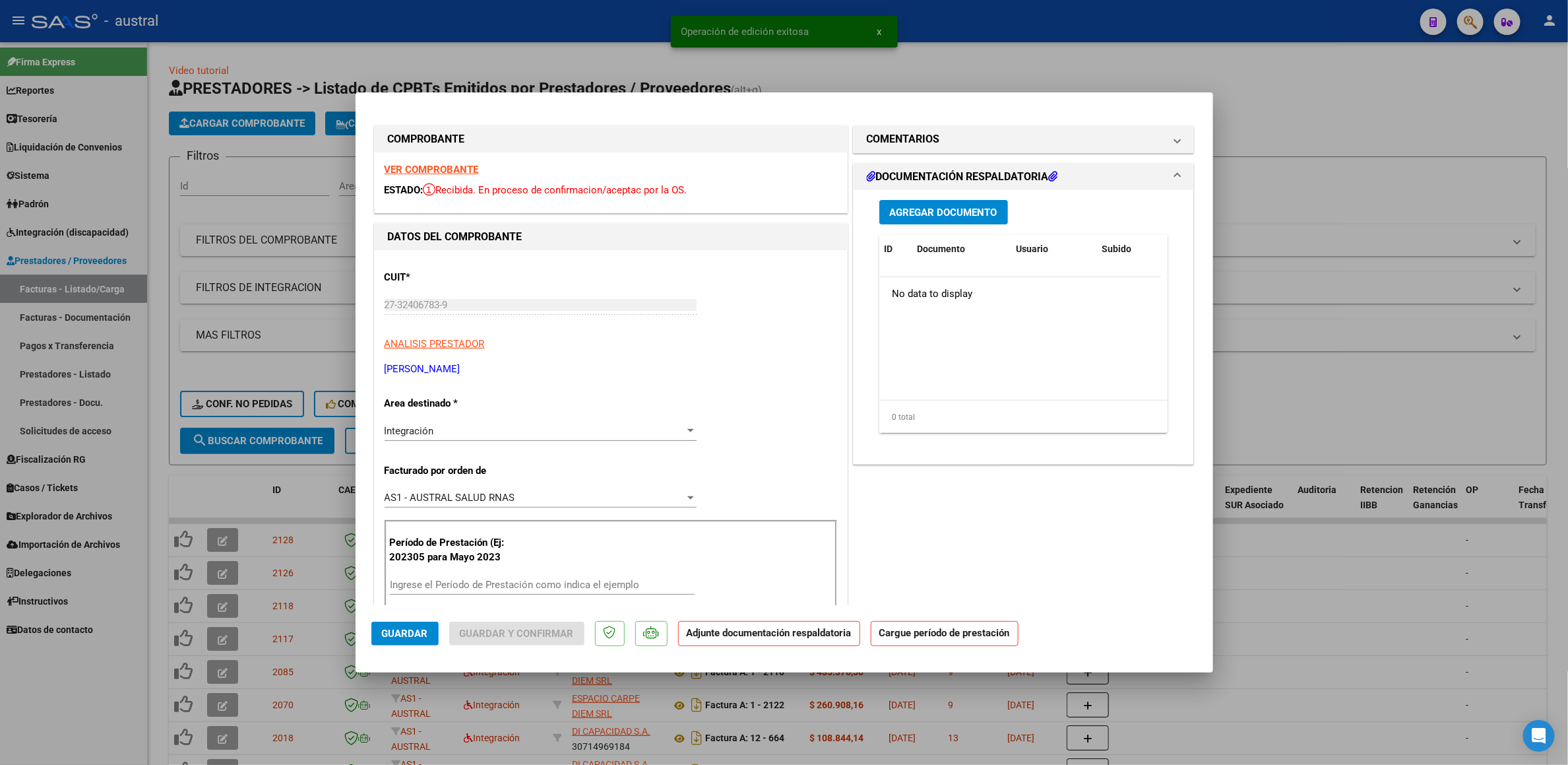
click at [449, 170] on strong "VER COMPROBANTE" at bounding box center [431, 170] width 94 height 12
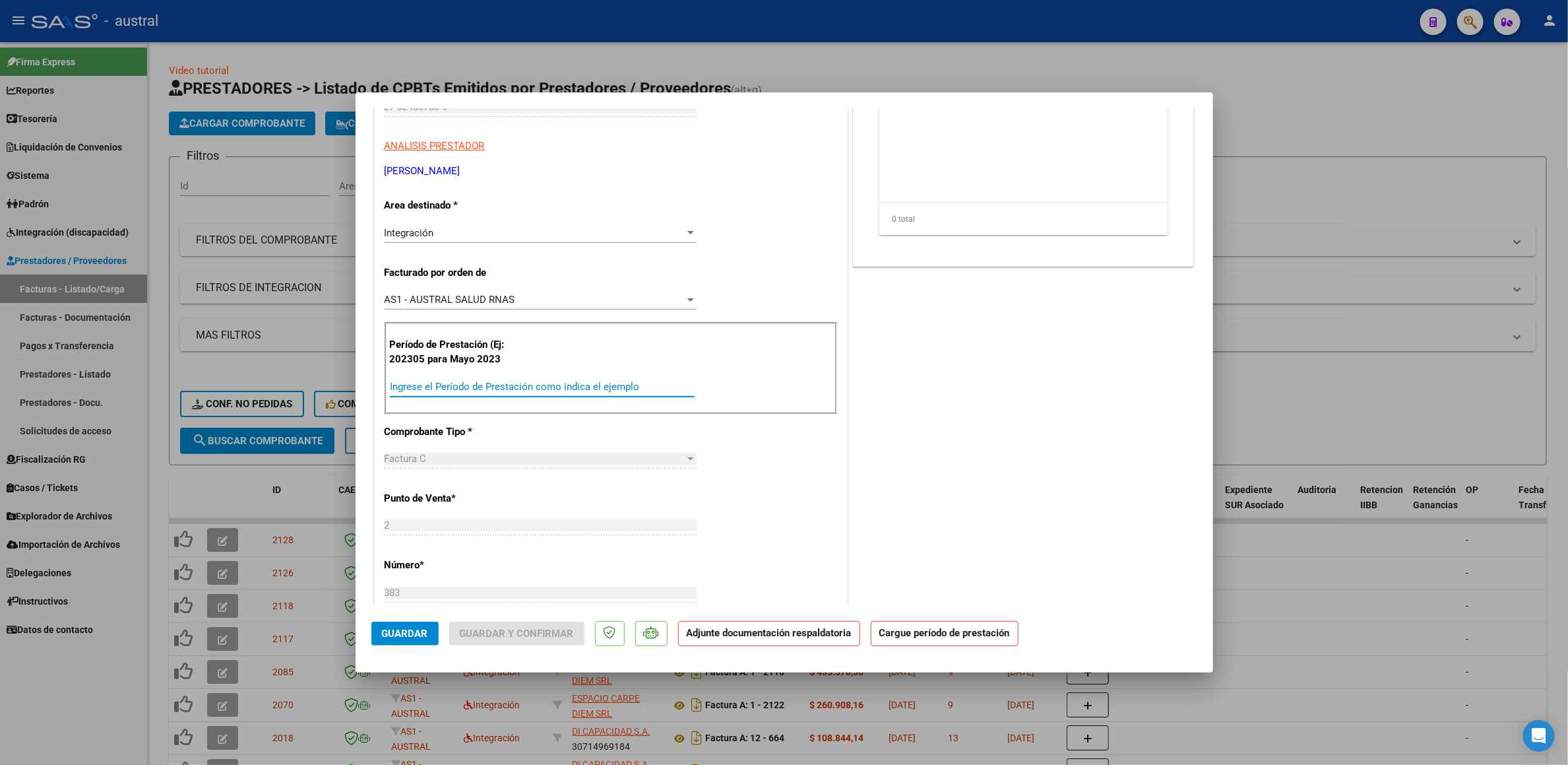
click at [566, 393] on input "Ingrese el Período de Prestación como indica el ejemplo" at bounding box center [542, 387] width 305 height 12
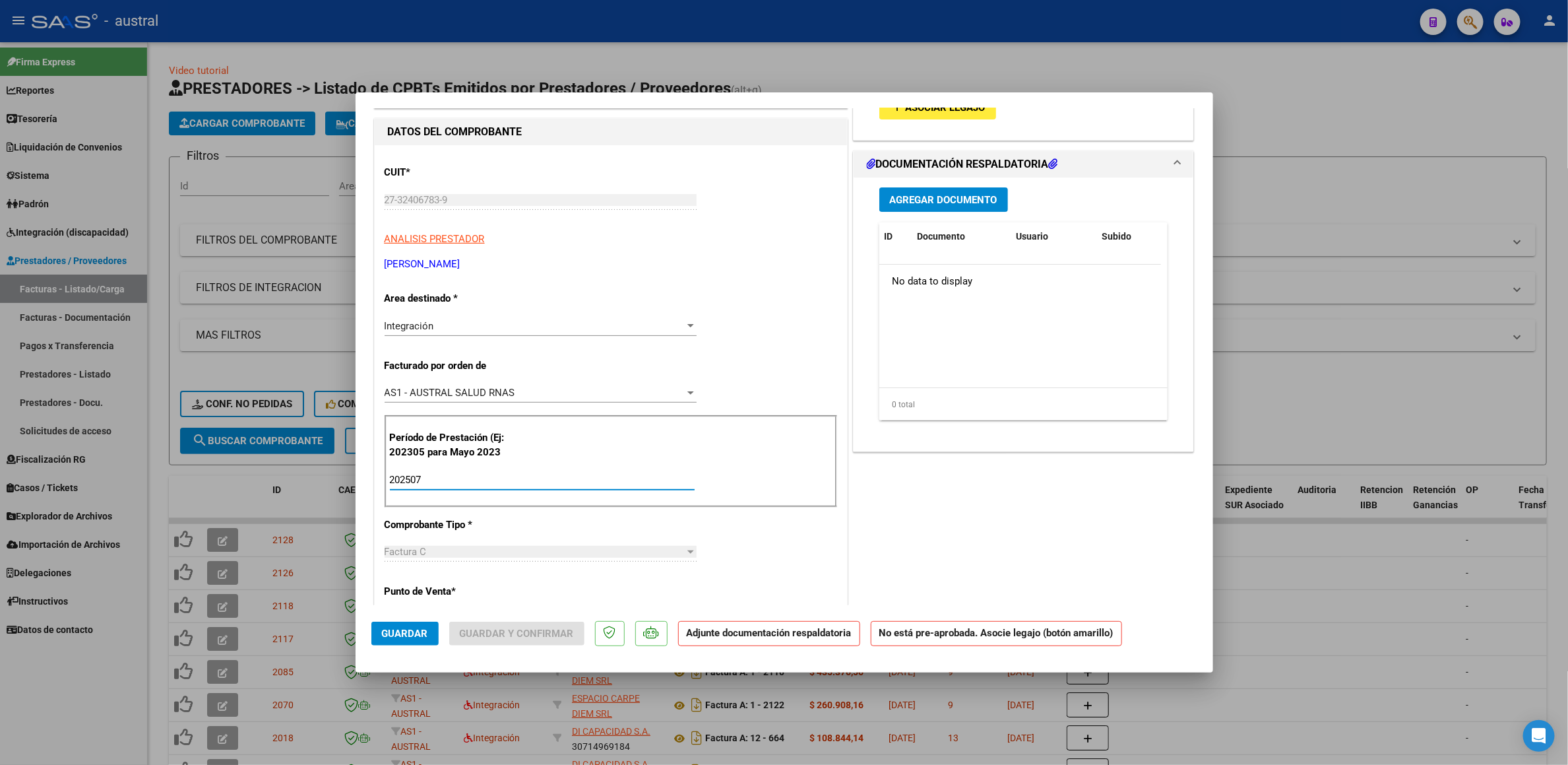
scroll to position [99, 0]
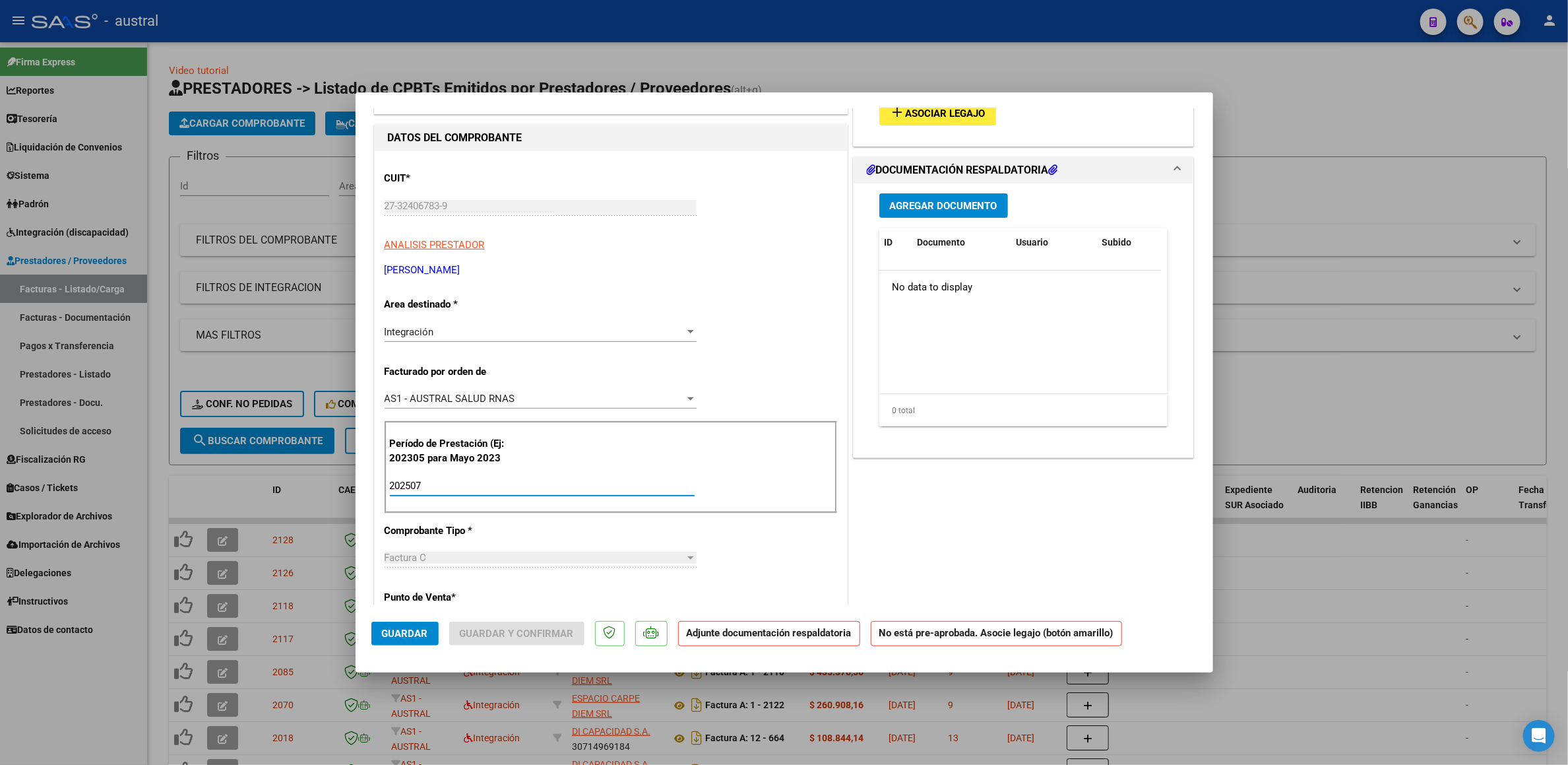
type input "202507"
click at [922, 120] on span "Asociar Legajo" at bounding box center [946, 113] width 80 height 12
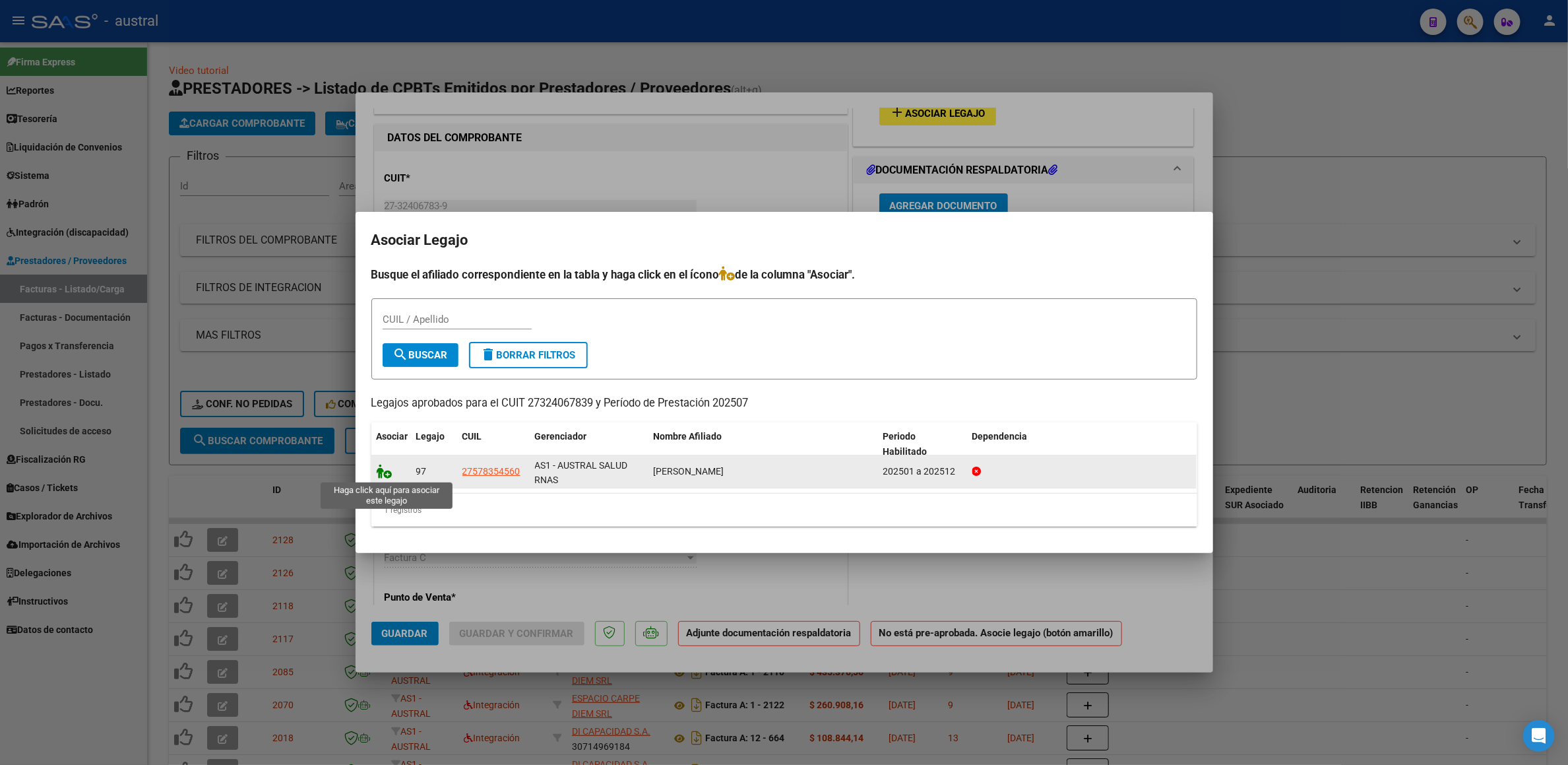
click at [384, 476] on icon at bounding box center [384, 471] width 16 height 14
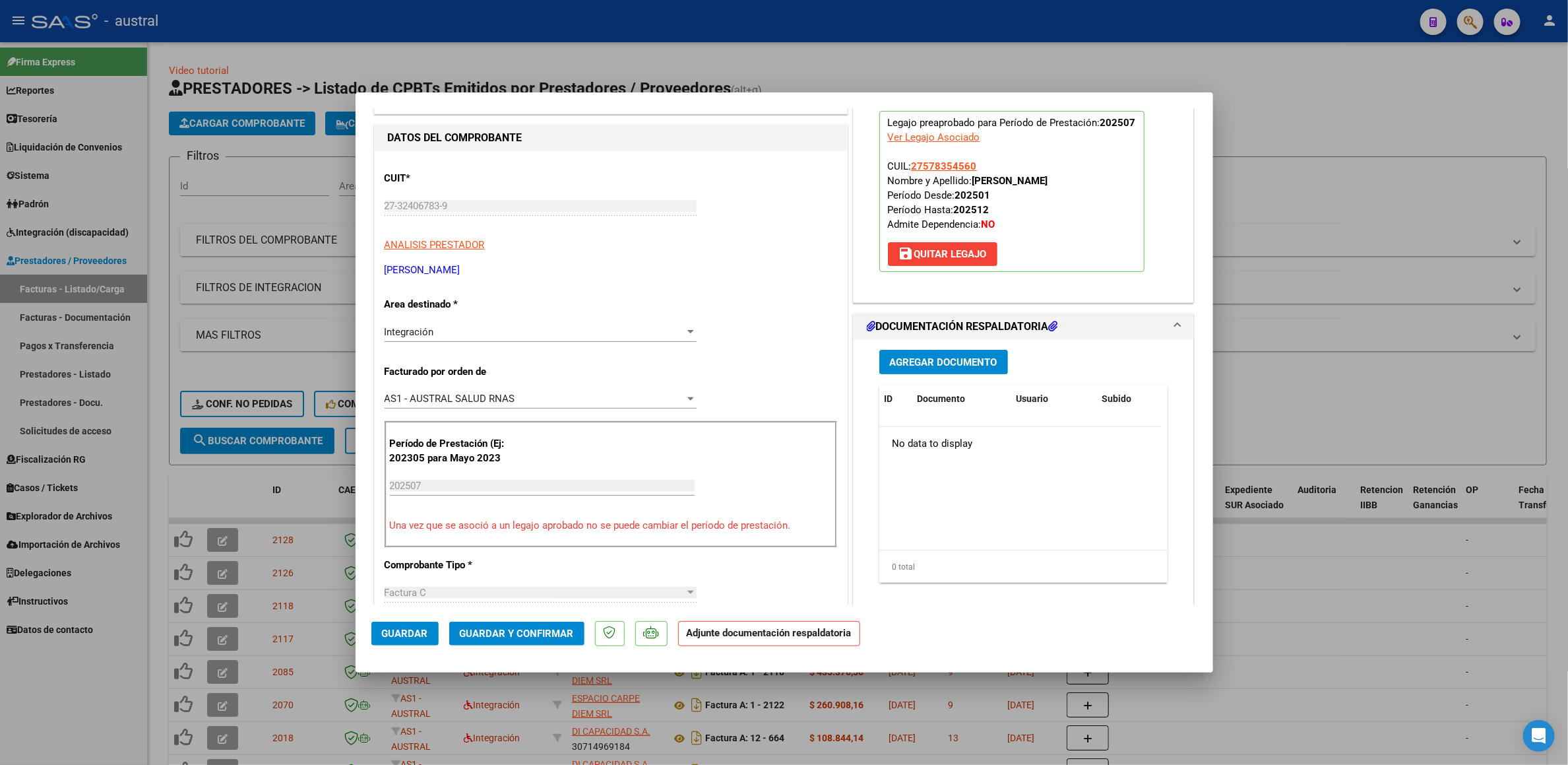
click at [501, 642] on button "Guardar y Confirmar" at bounding box center [517, 634] width 136 height 24
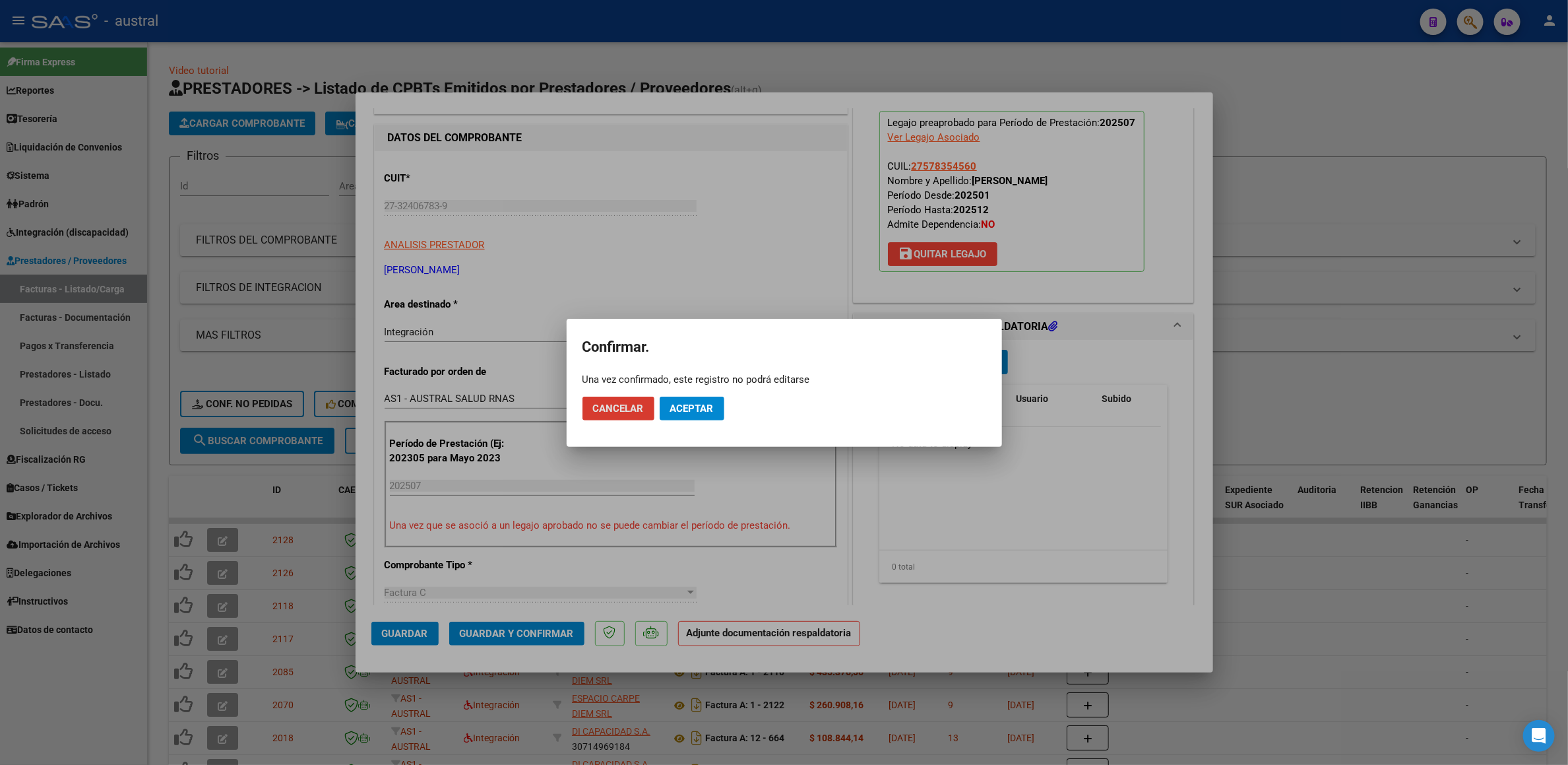
click at [703, 397] on button "Aceptar" at bounding box center [692, 408] width 65 height 24
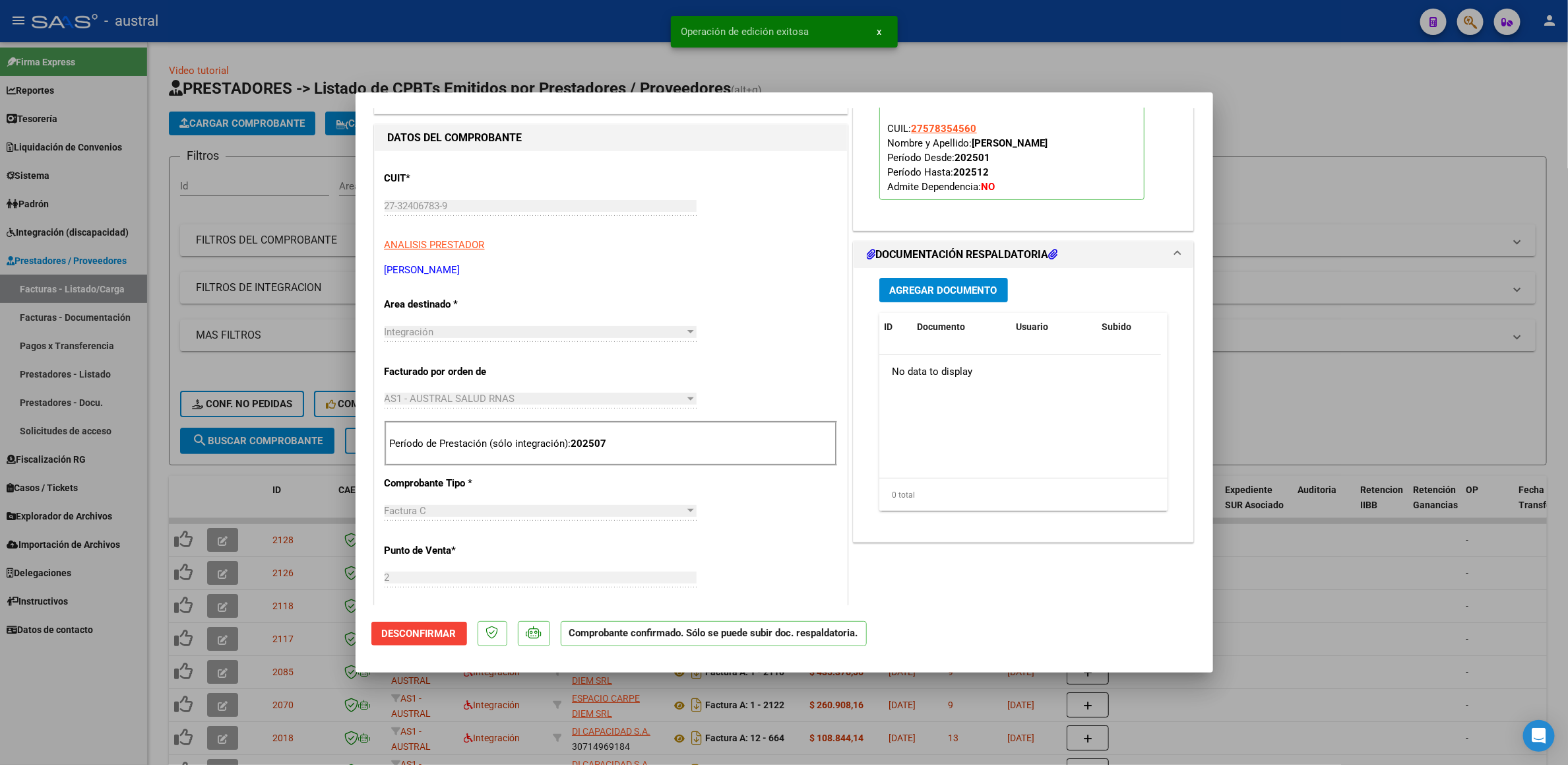
drag, startPoint x: 280, startPoint y: 361, endPoint x: 258, endPoint y: 414, distance: 57.4
click at [279, 362] on div at bounding box center [784, 382] width 1568 height 765
type input "$ 0,00"
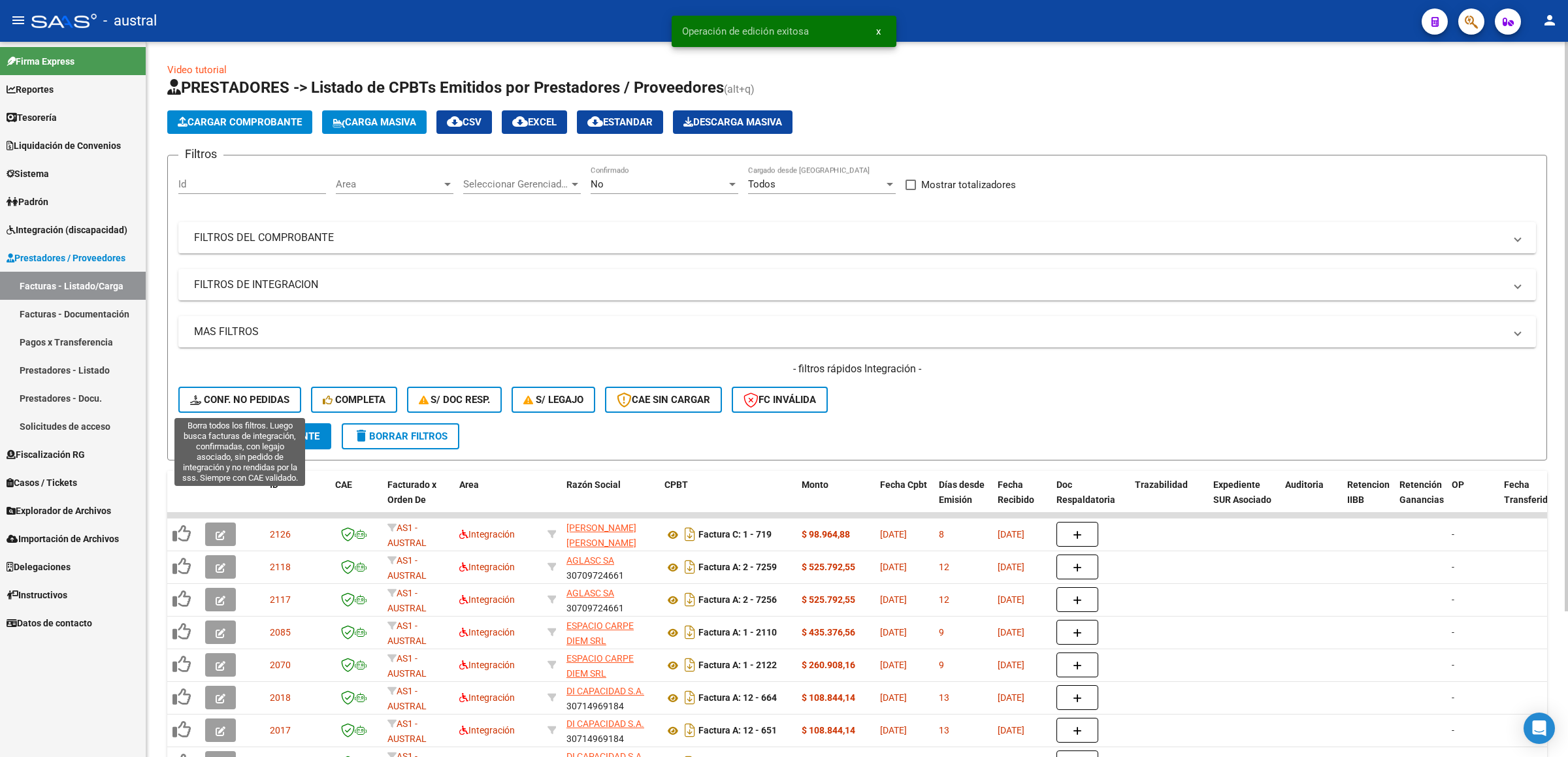
click at [251, 402] on span "Conf. no pedidas" at bounding box center [239, 400] width 99 height 11
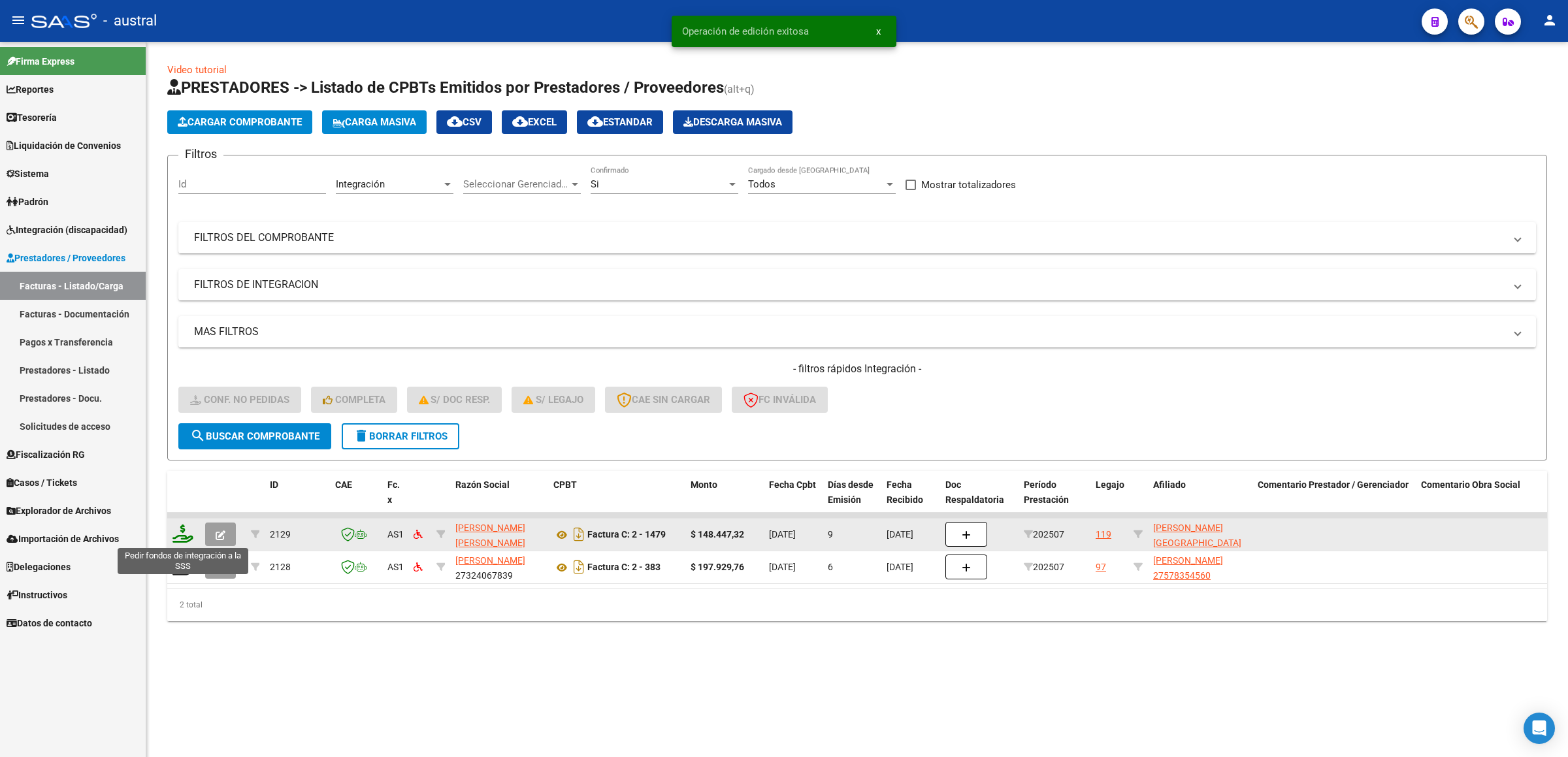
click at [185, 539] on icon at bounding box center [183, 534] width 21 height 19
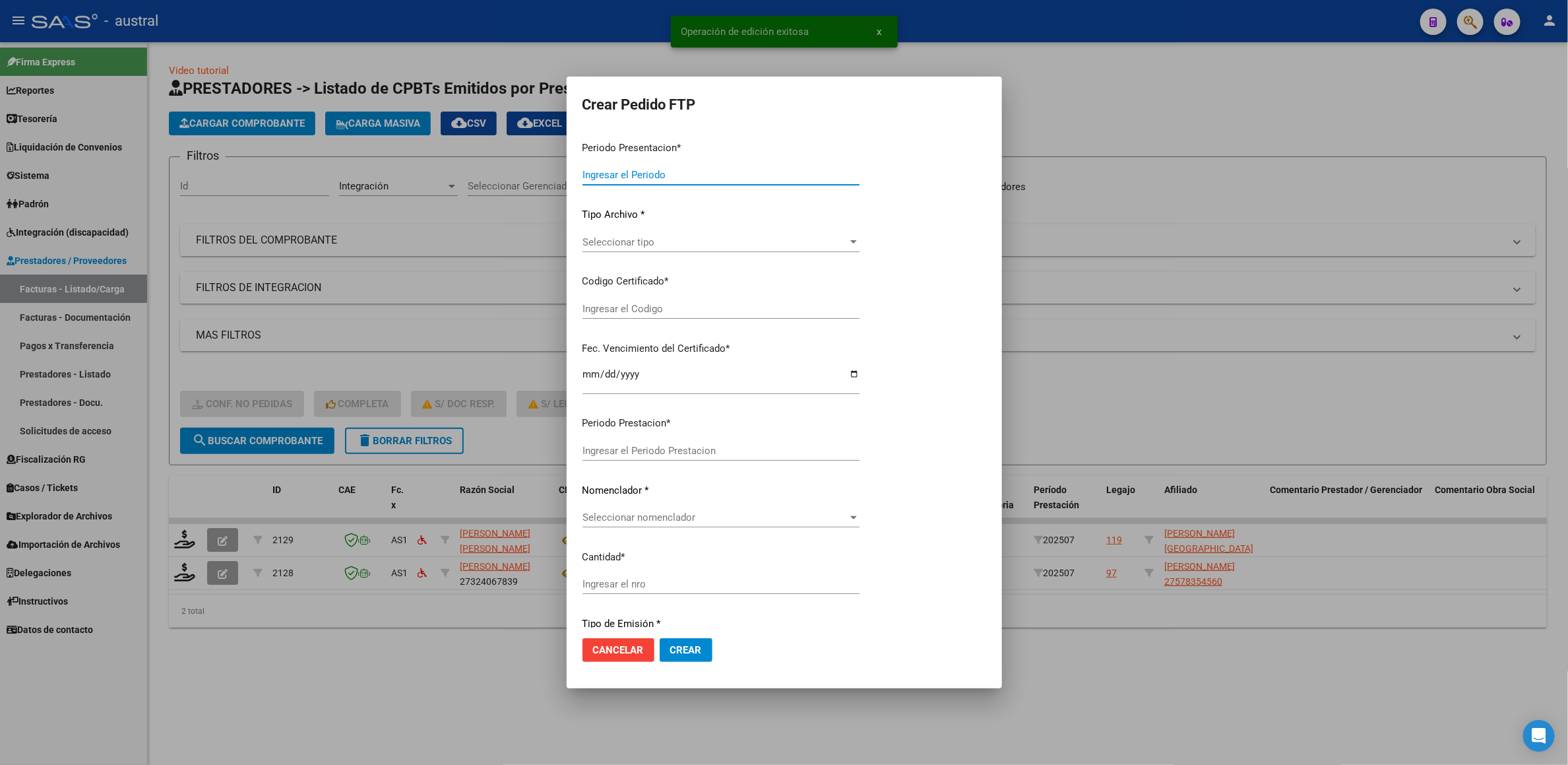
type input "202507"
type input "$ 148.447,32"
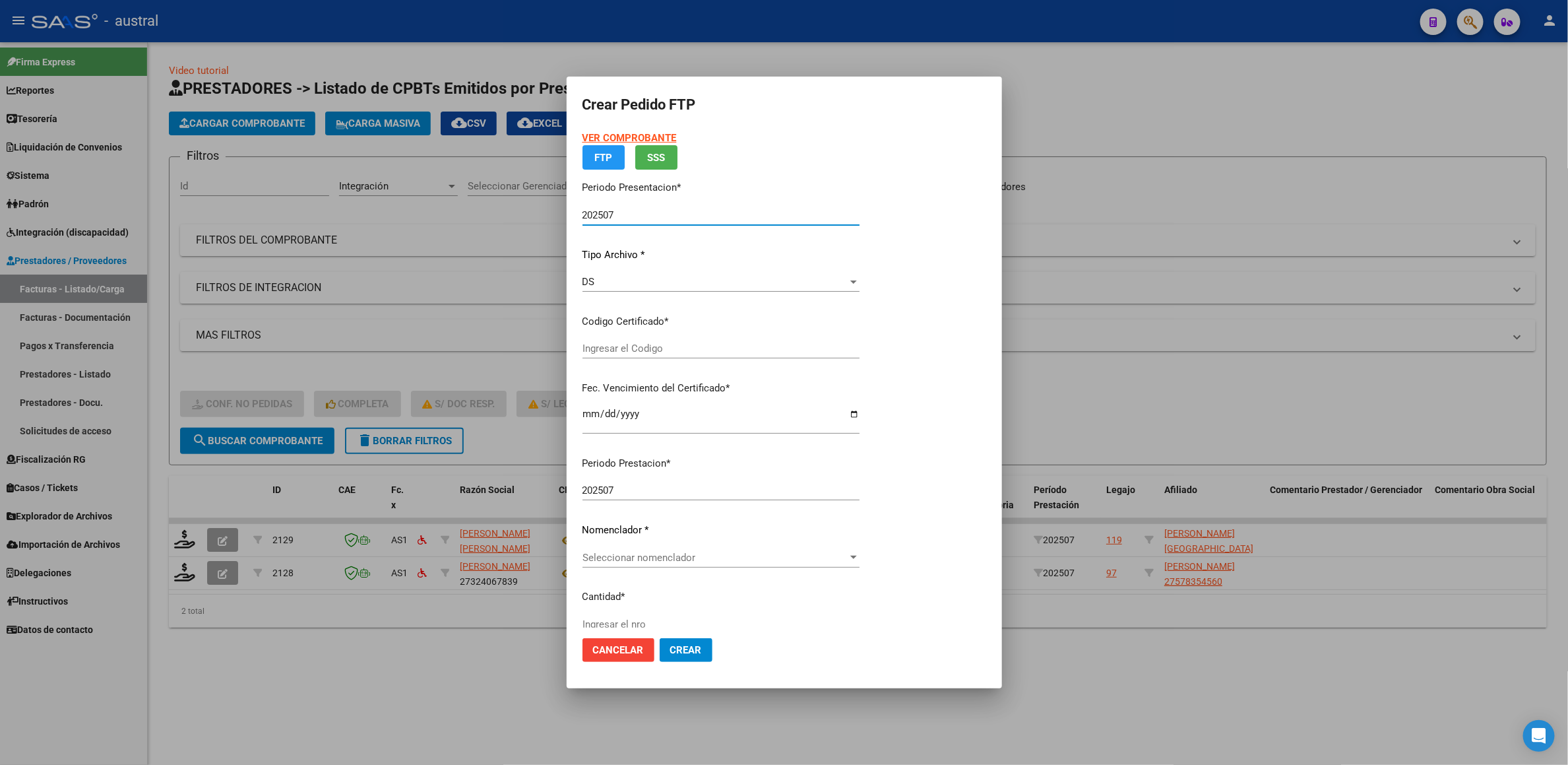
type input "2437128847"
type input "[DATE]"
click at [641, 338] on div "VER COMPROBANTE ARCA Padrón FTP SSS Periodo Presentacion * 202507 Ingresar el P…" at bounding box center [721, 329] width 277 height 398
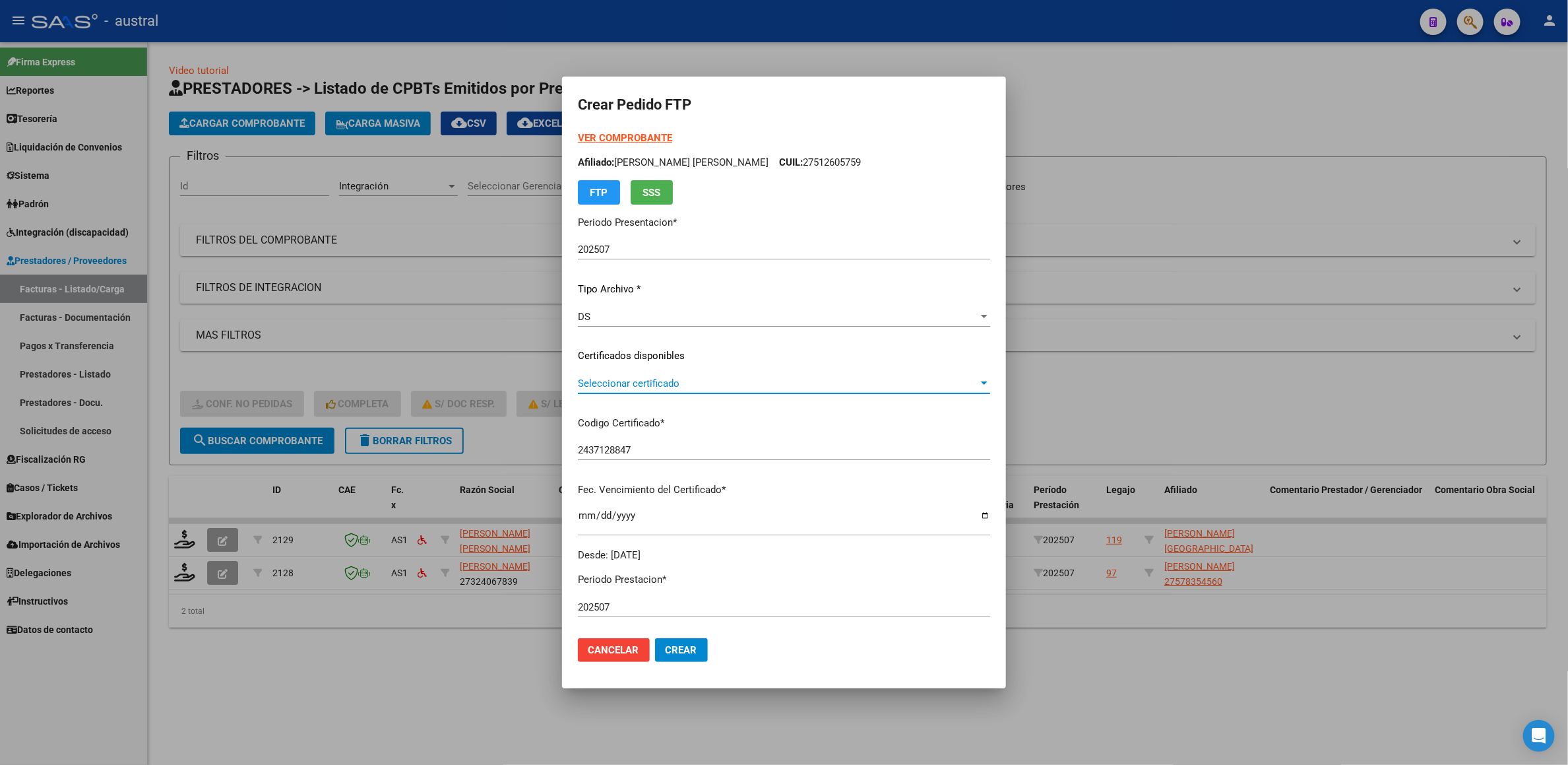
click at [643, 377] on span "Seleccionar certificado" at bounding box center [778, 383] width 400 height 12
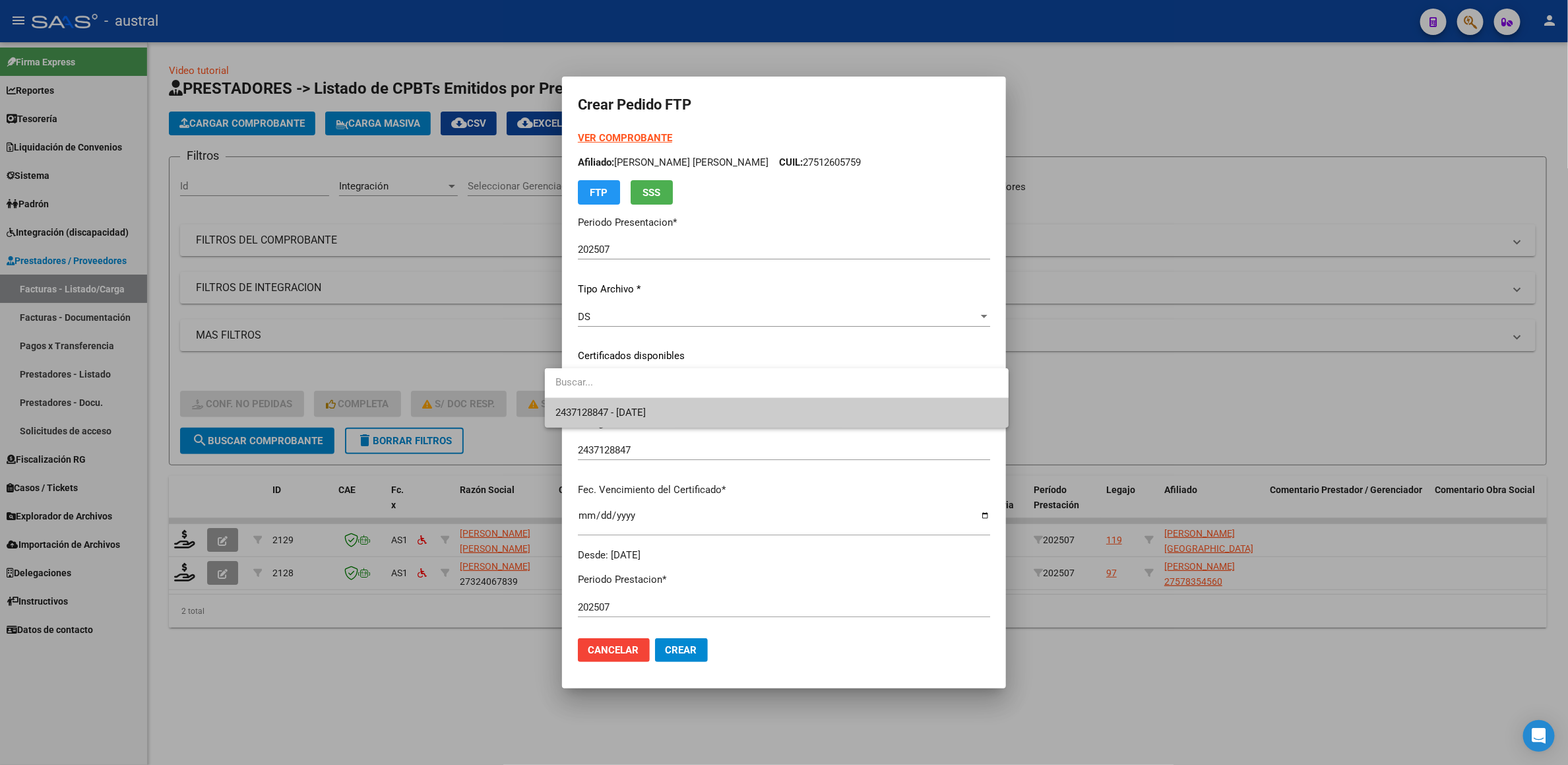
click at [687, 416] on span "2437128847 - [DATE]" at bounding box center [777, 413] width 443 height 30
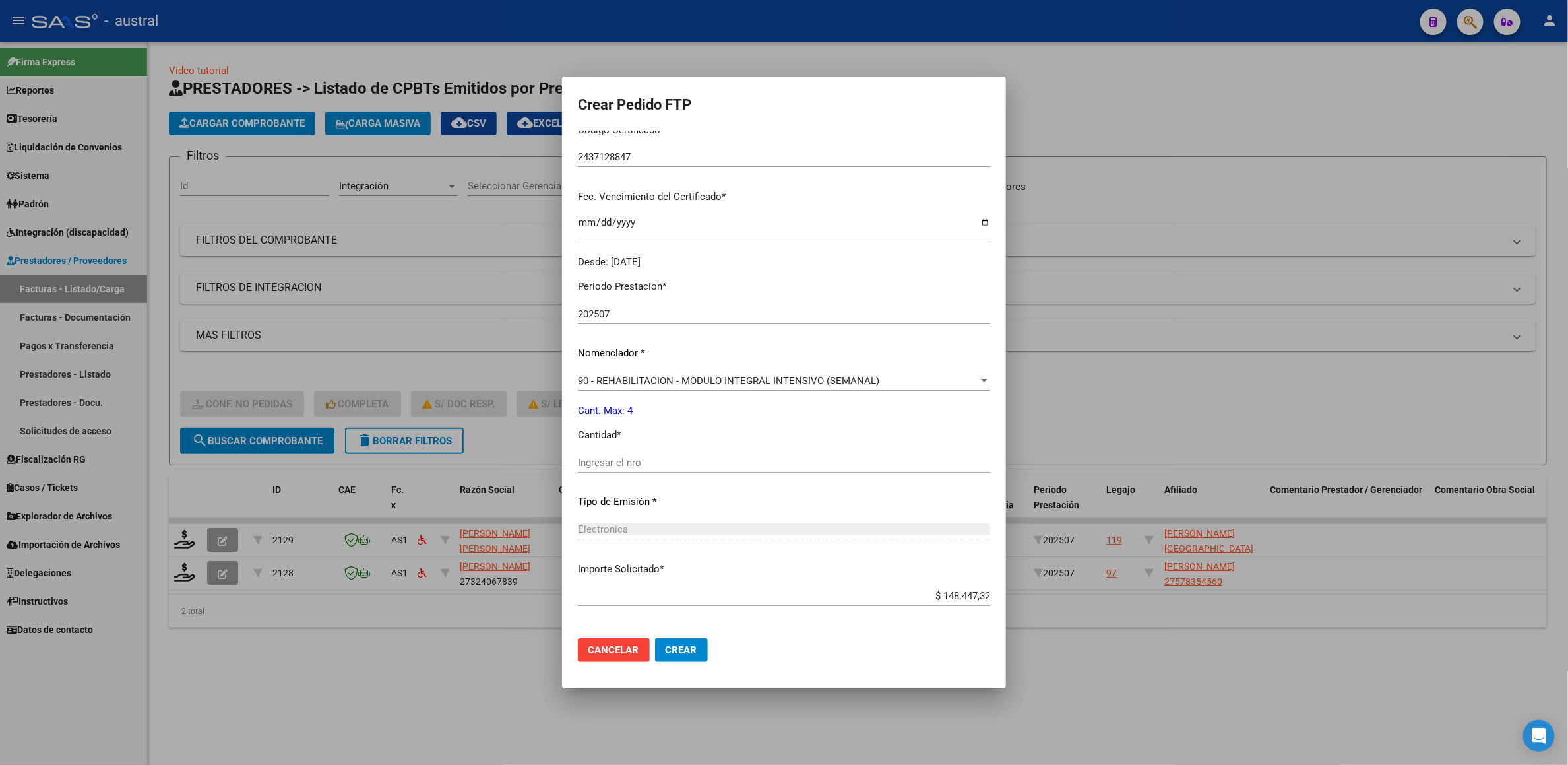
scroll to position [297, 0]
click at [656, 462] on input "Ingresar el nro" at bounding box center [784, 459] width 413 height 12
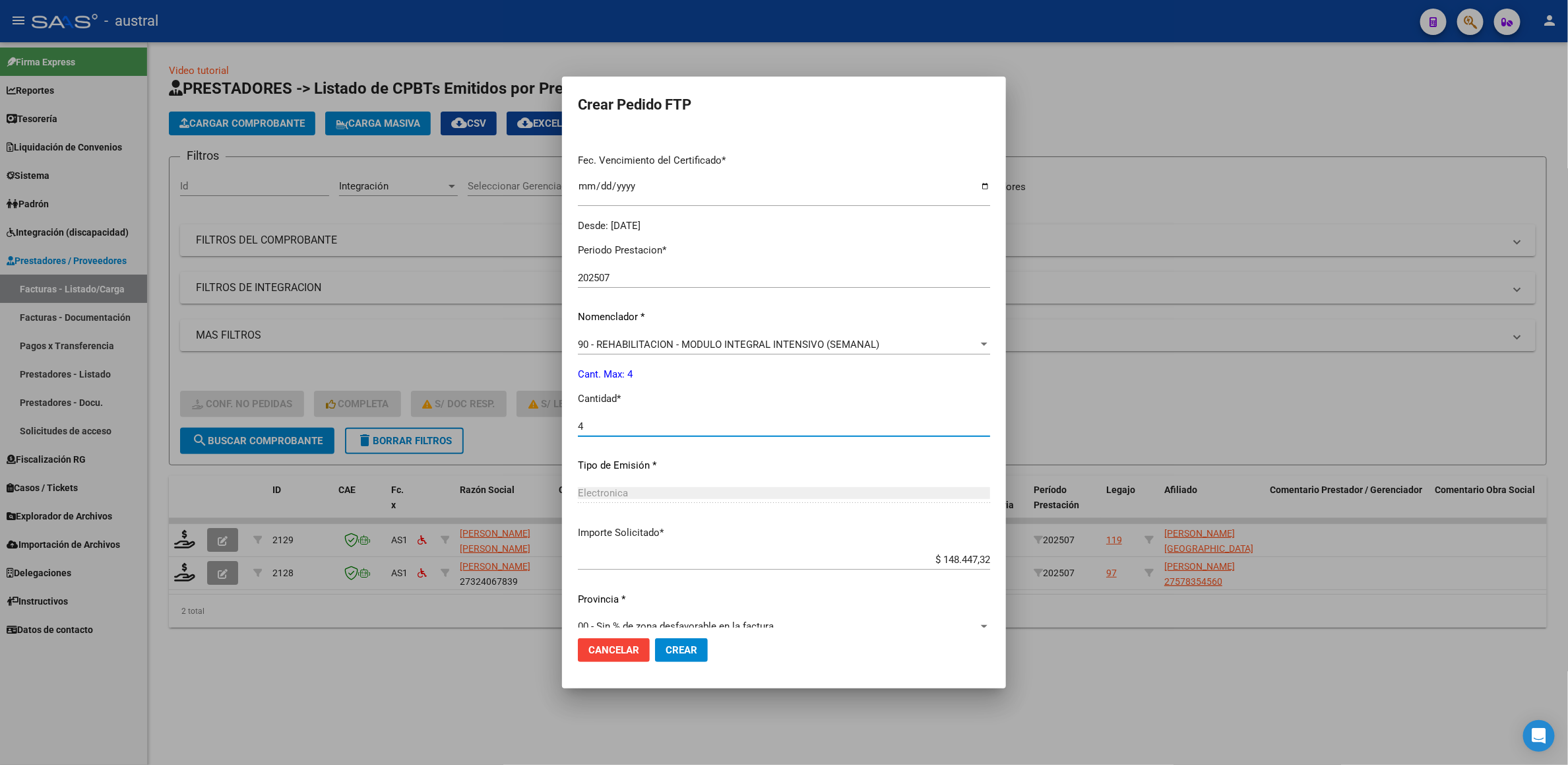
scroll to position [351, 0]
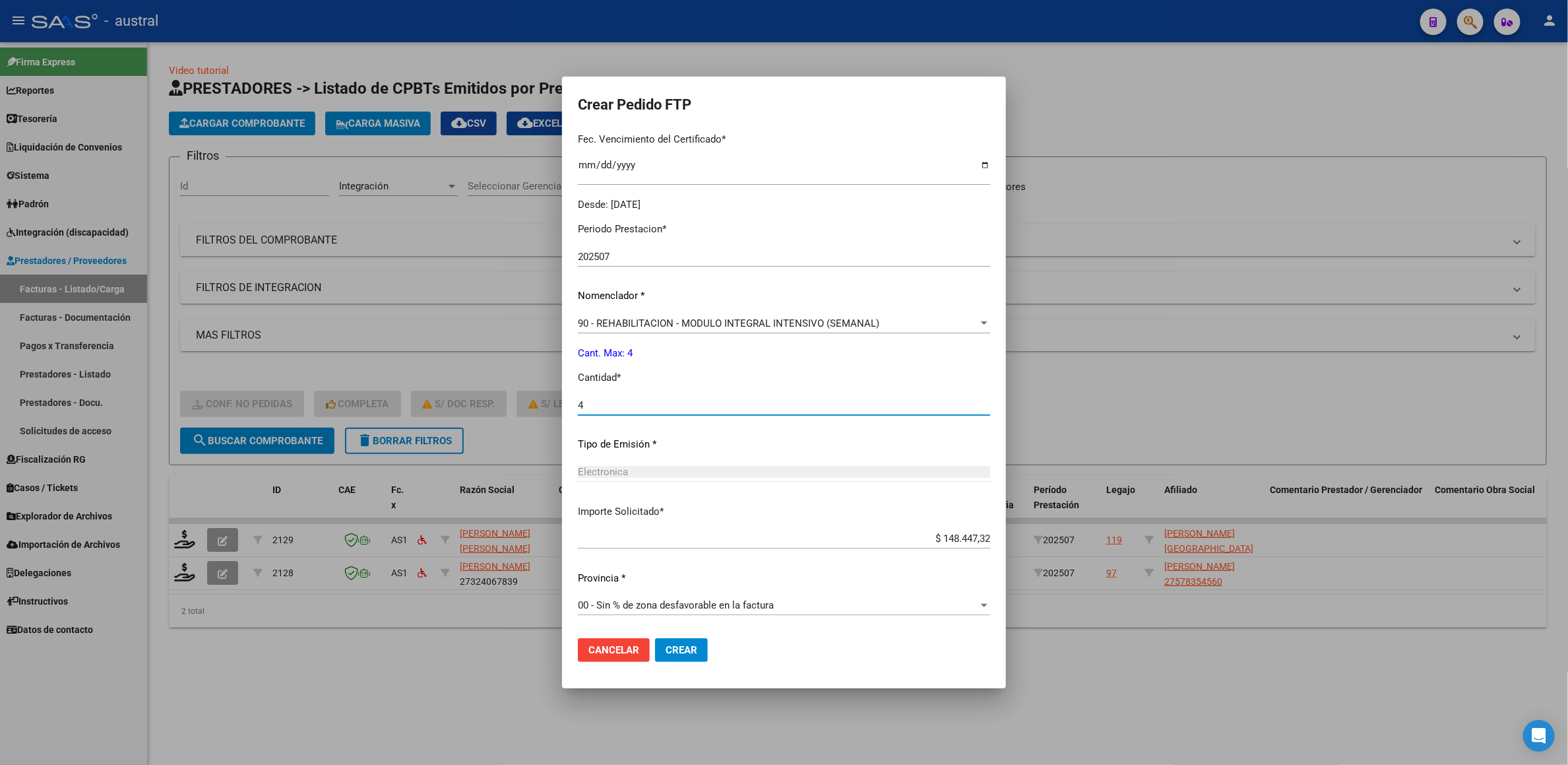
type input "4"
click at [682, 647] on button "Crear" at bounding box center [681, 650] width 53 height 24
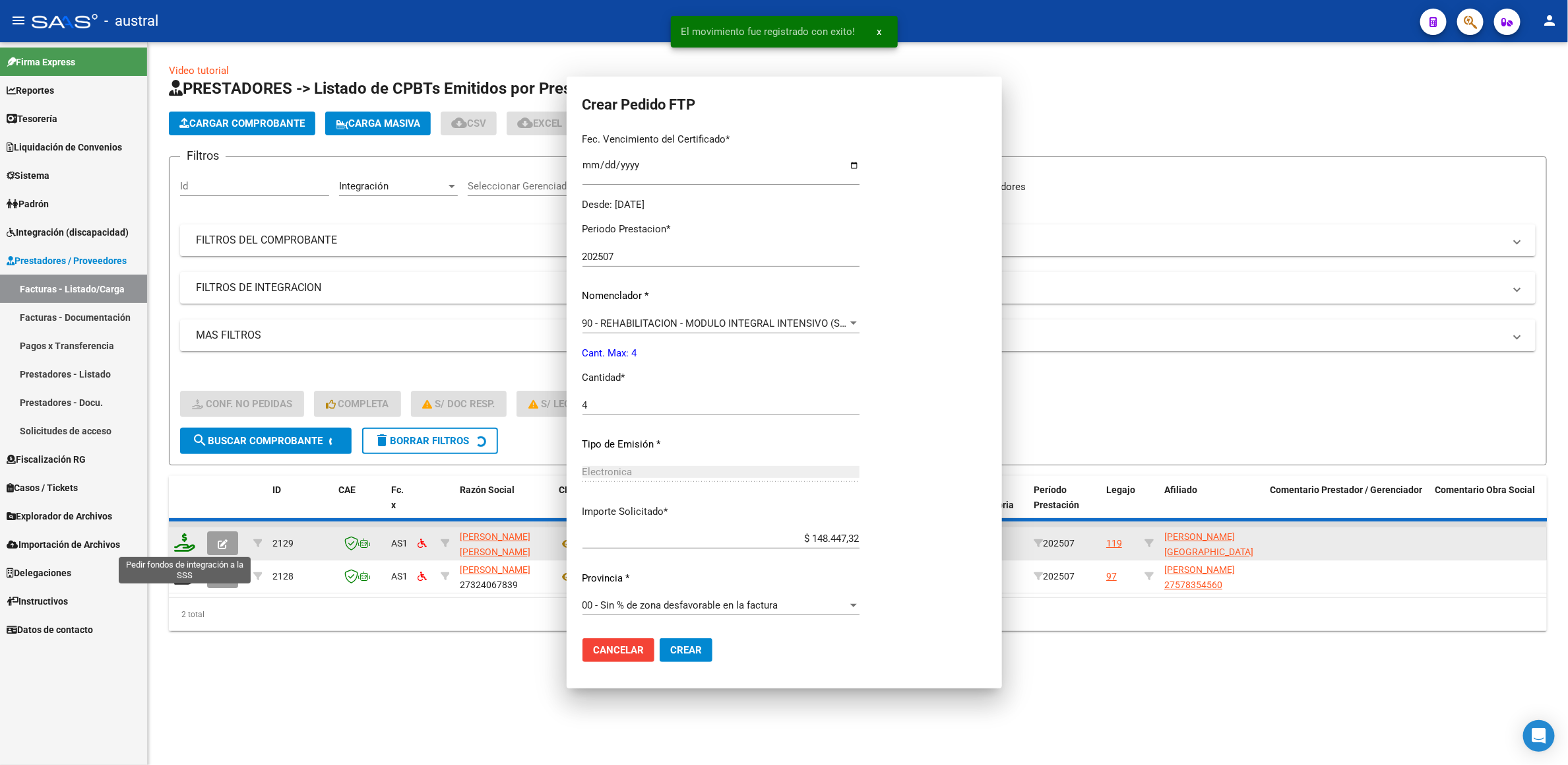
scroll to position [0, 0]
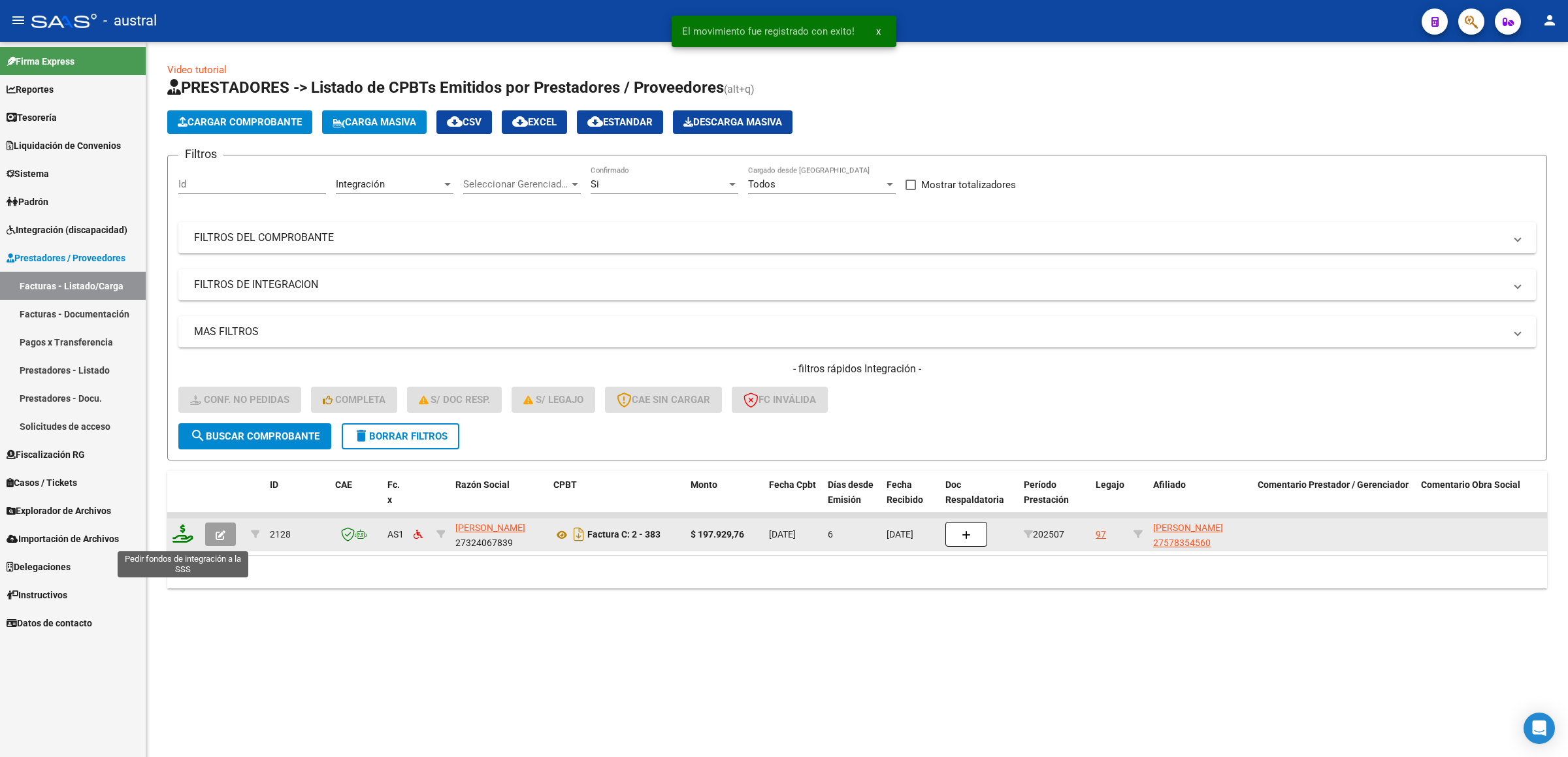
click at [179, 535] on icon at bounding box center [183, 534] width 21 height 19
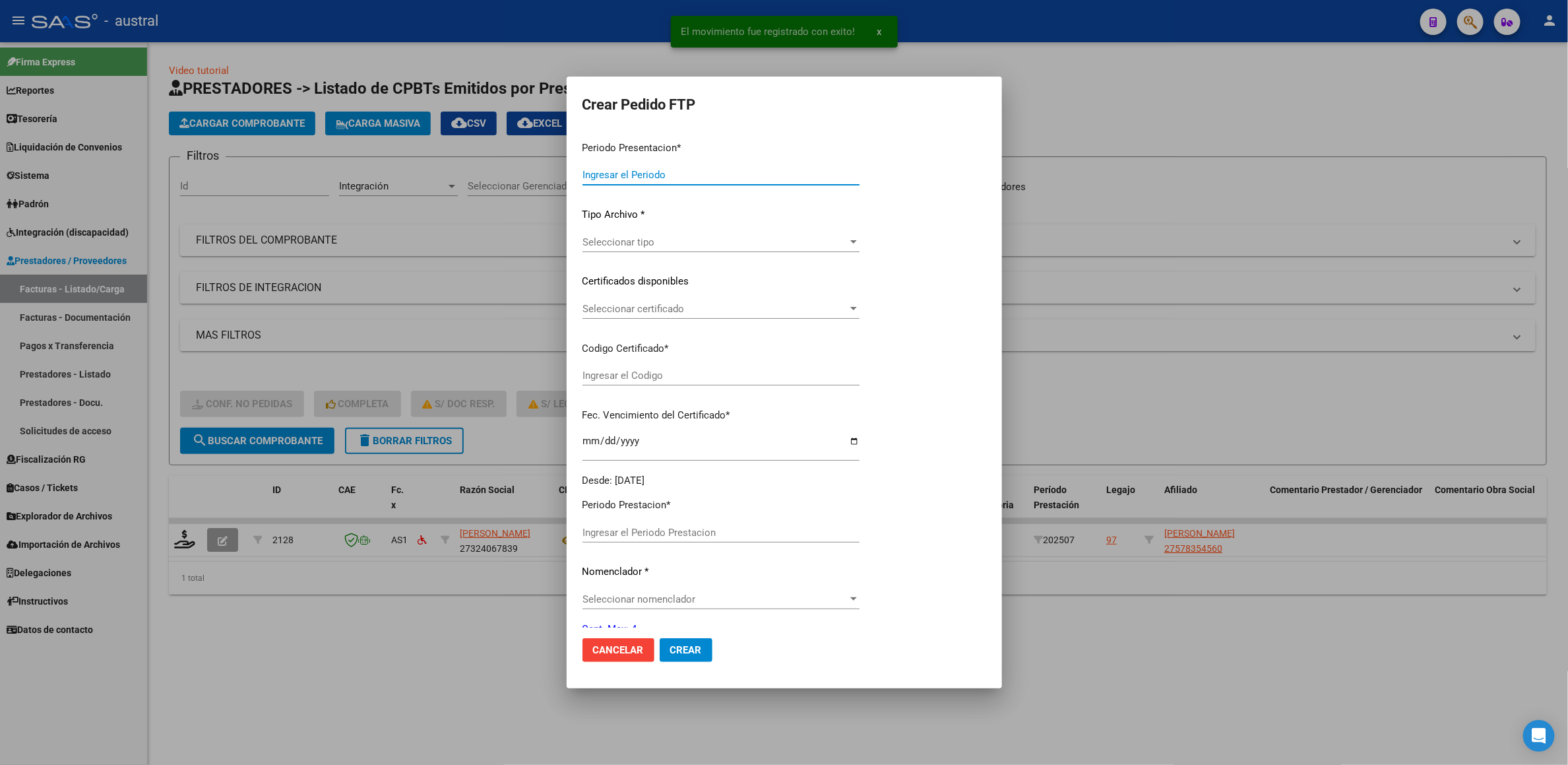
type input "202507"
type input "$ 197.929,76"
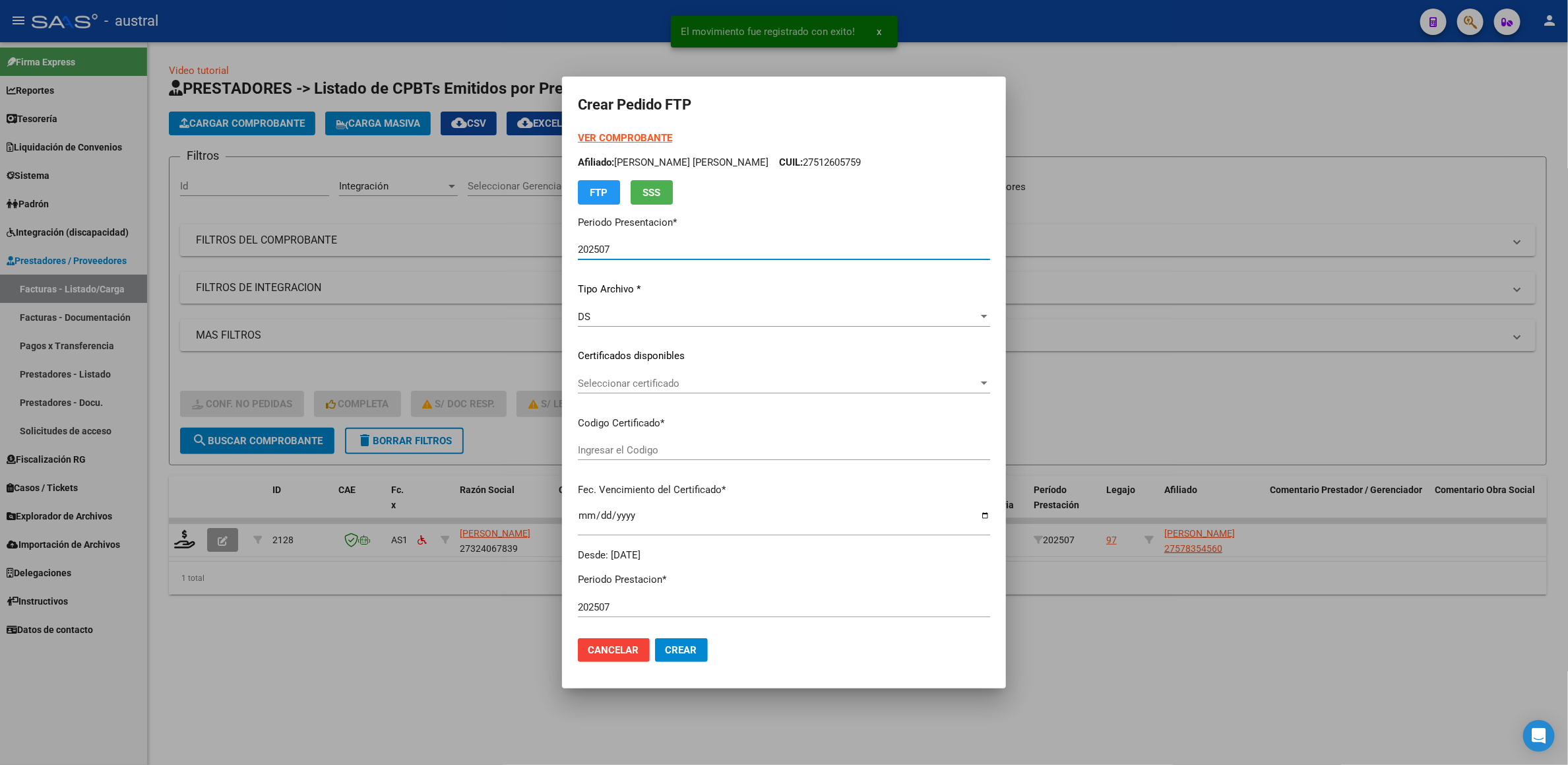
type input "1448950708"
type input "[DATE]"
click at [652, 375] on div "Seleccionar certificado Seleccionar certificado" at bounding box center [784, 383] width 413 height 19
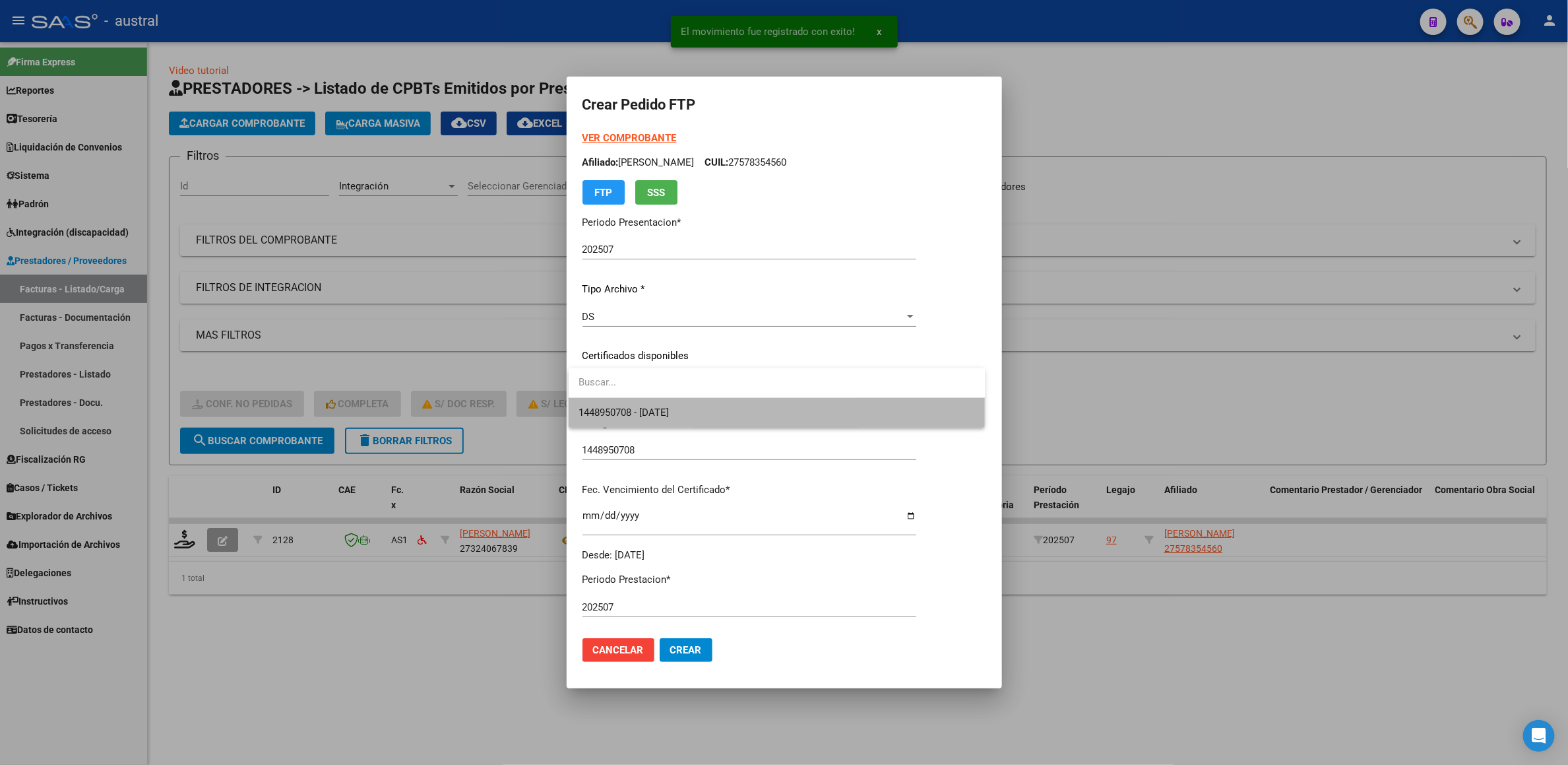
click at [671, 420] on span "1448950708 - [DATE]" at bounding box center [777, 413] width 396 height 30
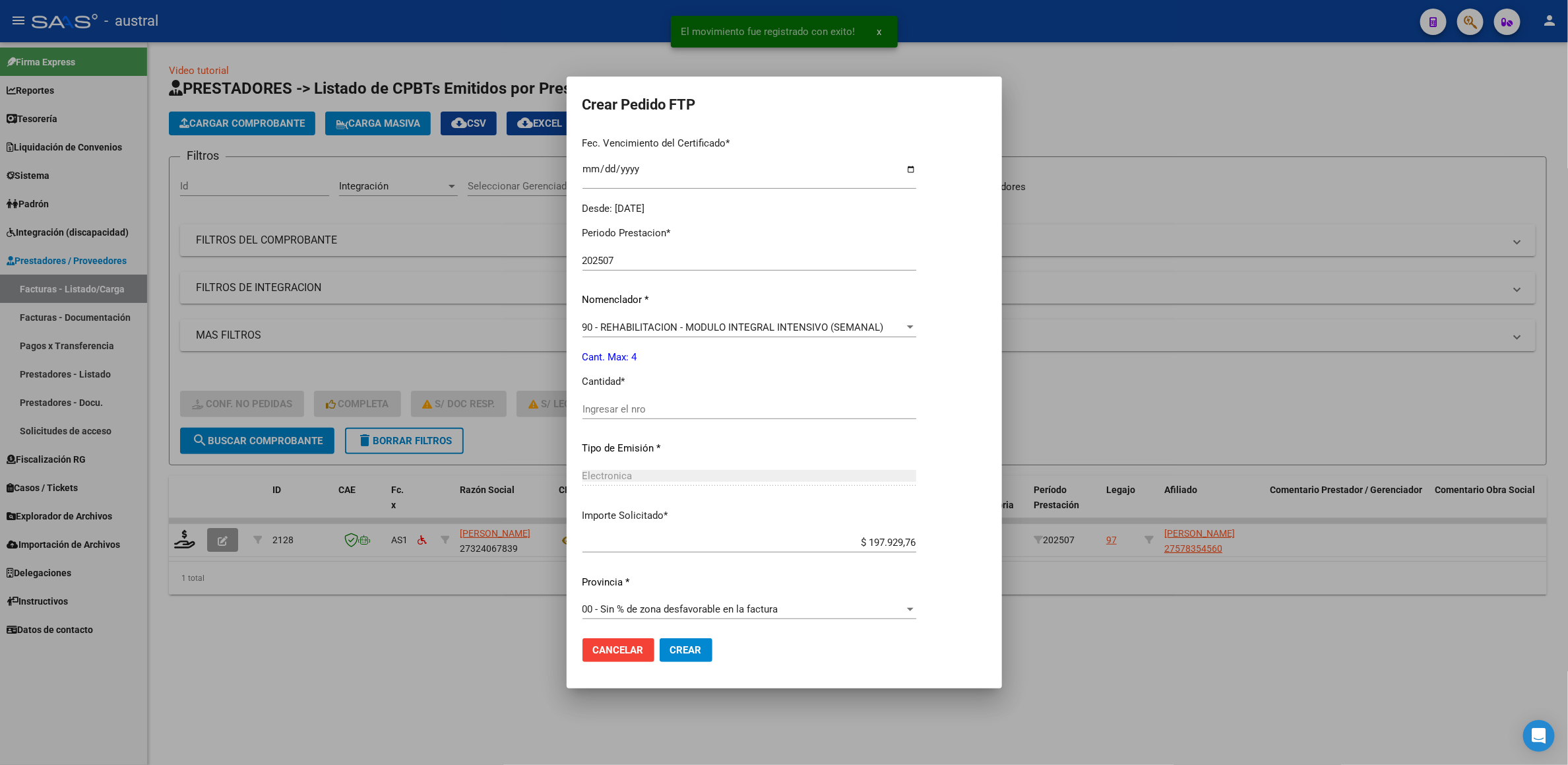
scroll to position [351, 0]
click at [671, 401] on input "Ingresar el nro" at bounding box center [749, 405] width 334 height 12
type input "4"
click at [660, 639] on button "Crear" at bounding box center [686, 650] width 53 height 24
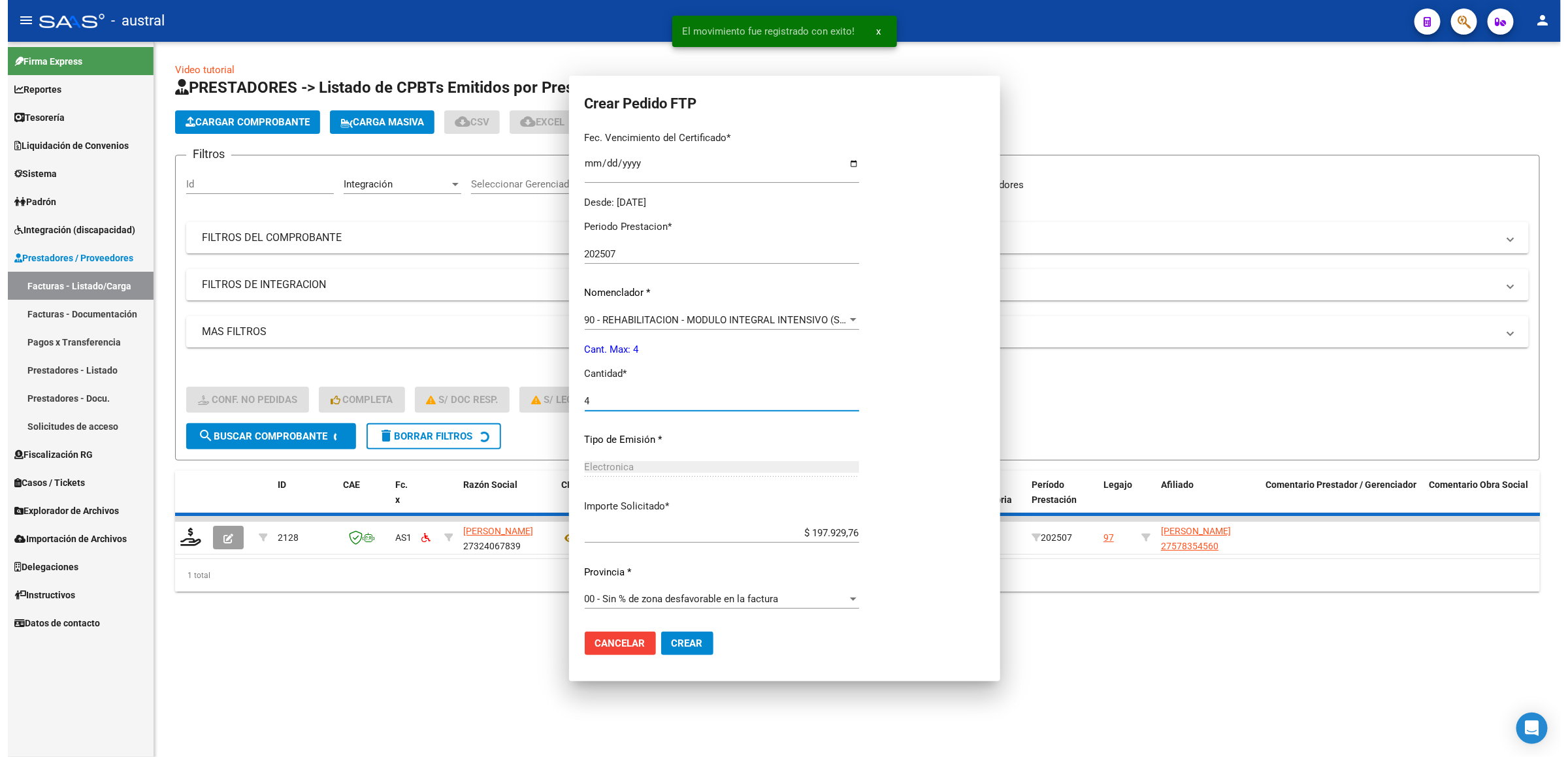
scroll to position [273, 0]
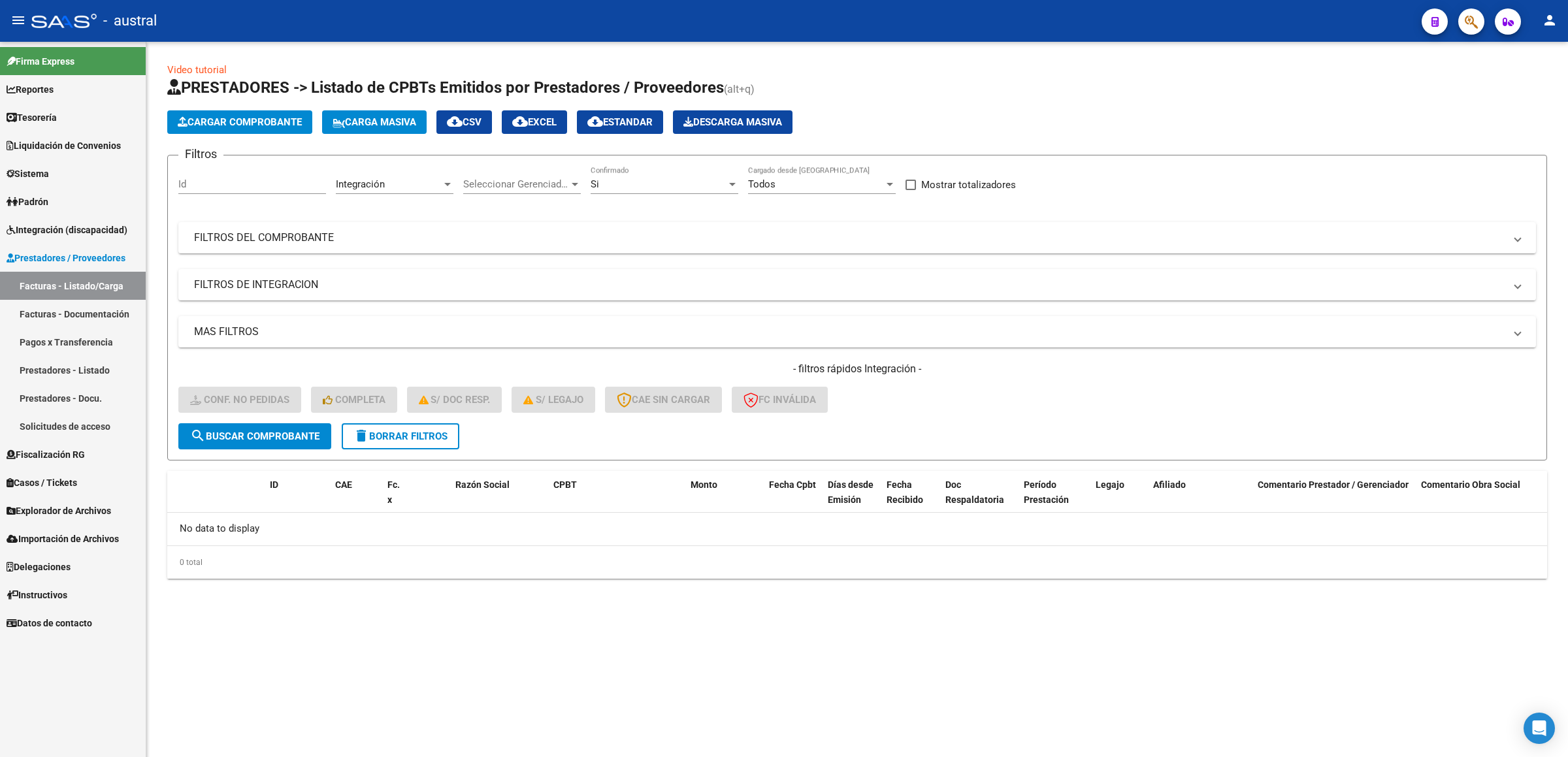
click at [1331, 65] on div "Video tutorial PRESTADORES -> Listado de CPBTs Emitidos por Prestadores / Prove…" at bounding box center [857, 321] width 1379 height 516
